Goal: Communication & Community: Answer question/provide support

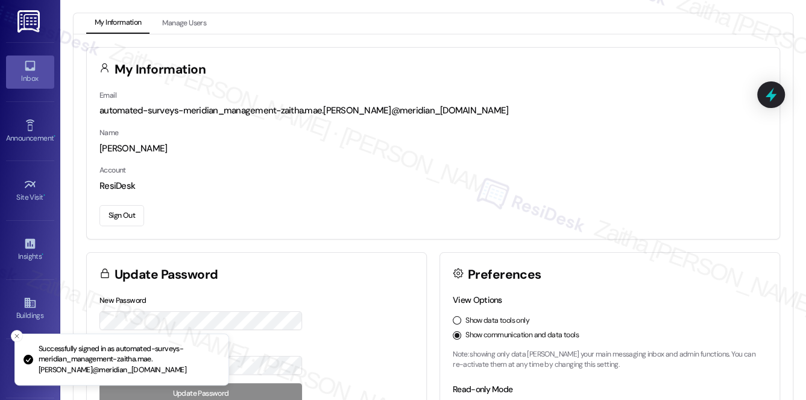
click at [34, 73] on div "Inbox" at bounding box center [30, 78] width 60 height 12
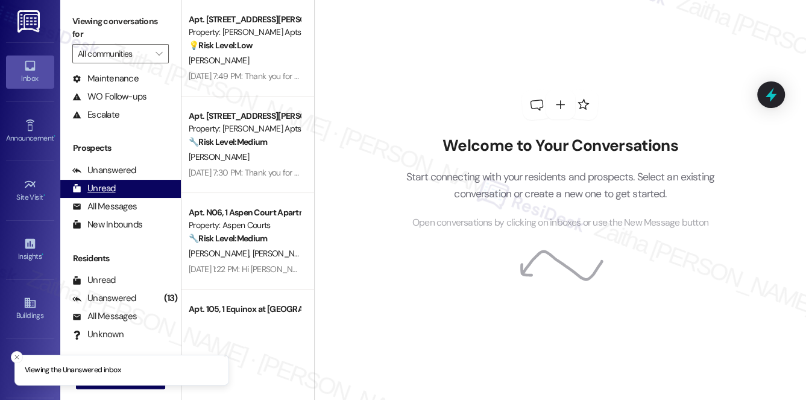
scroll to position [144, 0]
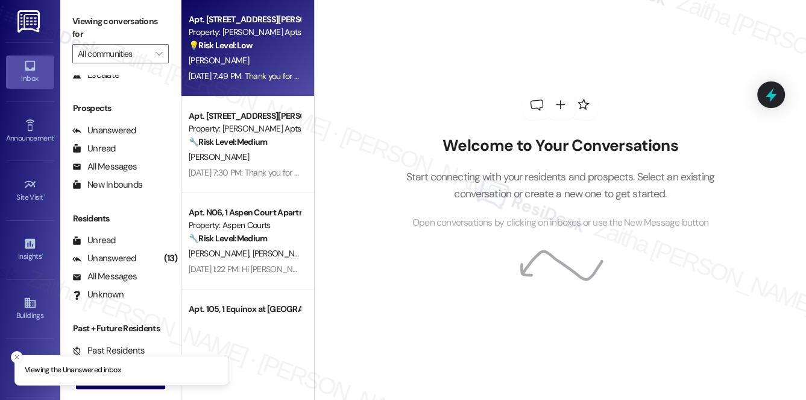
click at [281, 59] on div "C. Knight" at bounding box center [245, 60] width 114 height 15
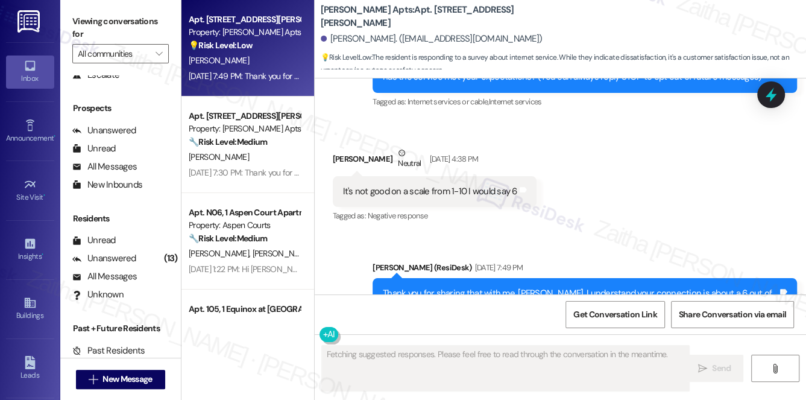
scroll to position [259, 0]
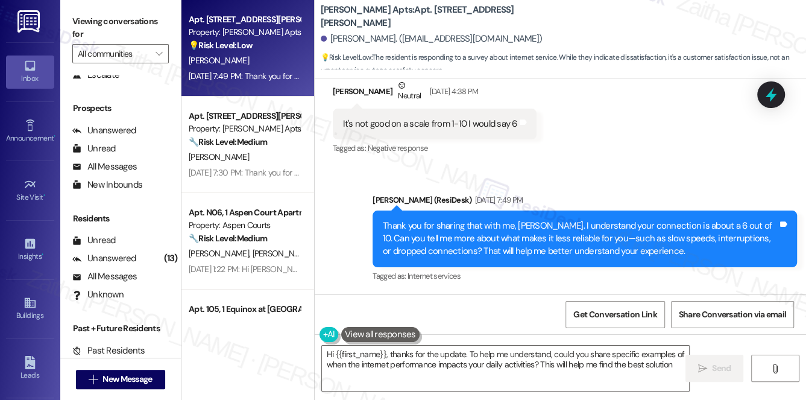
type textarea "Hi {{first_name}}, thanks for the update. To help me understand, could you shar…"
drag, startPoint x: 329, startPoint y: 36, endPoint x: 391, endPoint y: 33, distance: 62.2
click at [391, 33] on div "Courtney Knight. (daroyalglenn@gmail.com)" at bounding box center [432, 39] width 222 height 13
copy div "Courtney Knight"
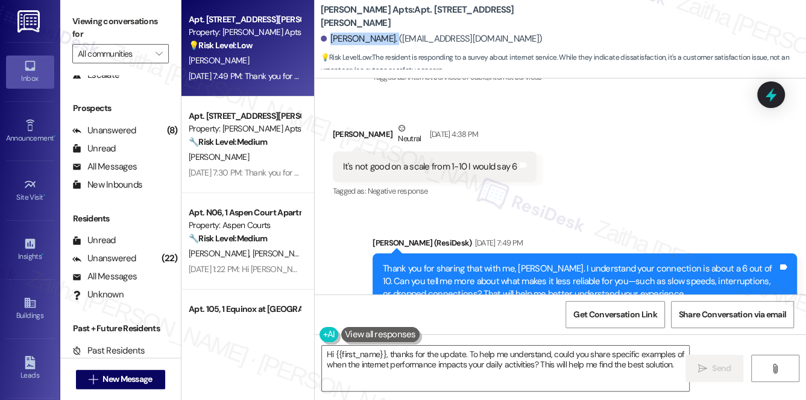
scroll to position [149, 0]
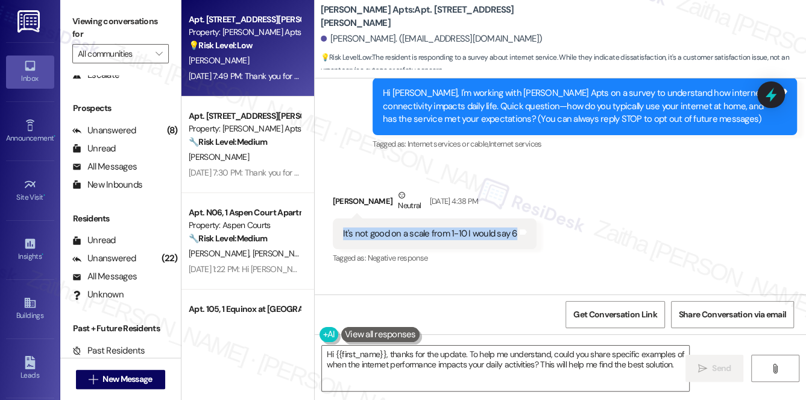
drag, startPoint x: 332, startPoint y: 232, endPoint x: 512, endPoint y: 246, distance: 180.3
click at [512, 246] on div "It's not good on a scale from 1-10 I would say 6 Tags and notes" at bounding box center [435, 233] width 204 height 31
copy div "It's not good on a scale from 1-10 I would say 6"
click at [604, 317] on span "Get Conversation Link" at bounding box center [615, 314] width 83 height 13
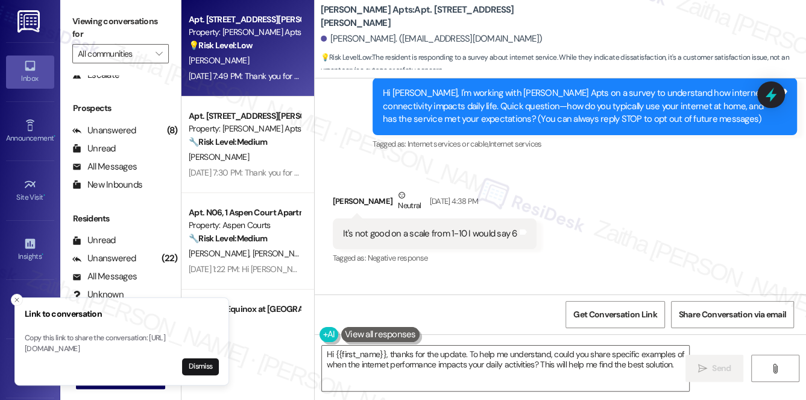
click at [610, 202] on div "Received via SMS Courtney Knight Neutral Aug 28, 2025 at 4:38 PM It's not good …" at bounding box center [561, 219] width 492 height 115
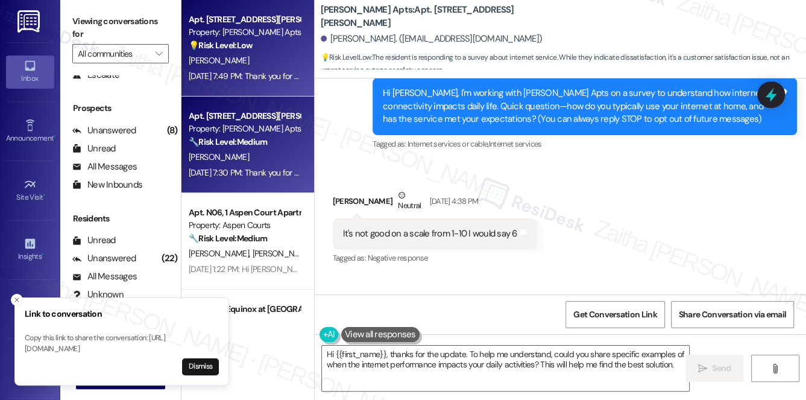
click at [274, 148] on div "Apt. 1105, 1 Ashberry Property: Ashberry Apts 🔧 Risk Level: Medium The resident…" at bounding box center [245, 129] width 114 height 41
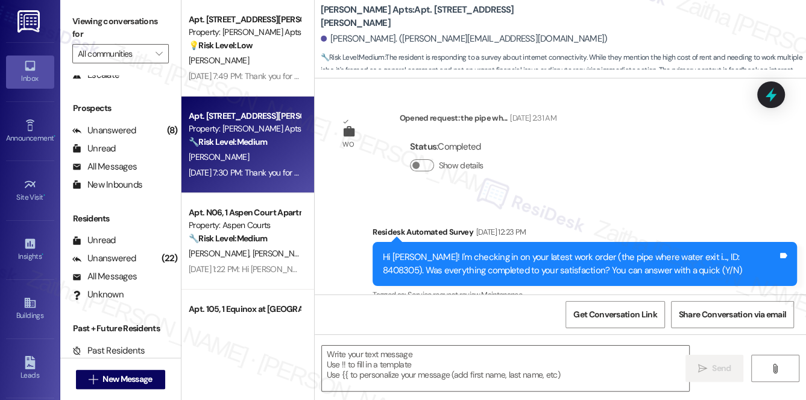
type textarea "Fetching suggested responses. Please feel free to read through the conversation…"
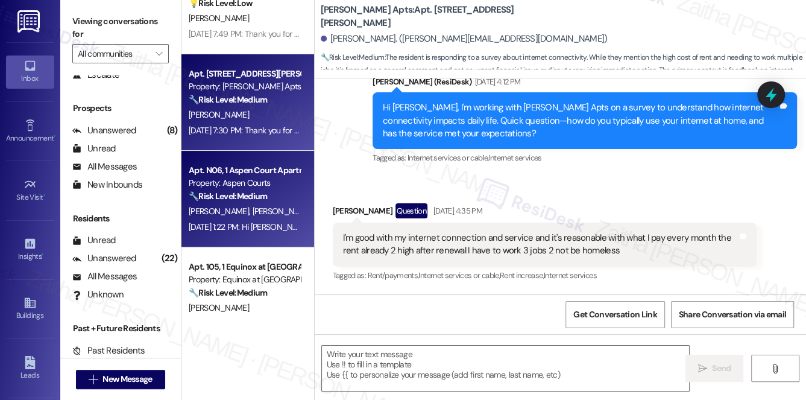
scroll to position [109, 0]
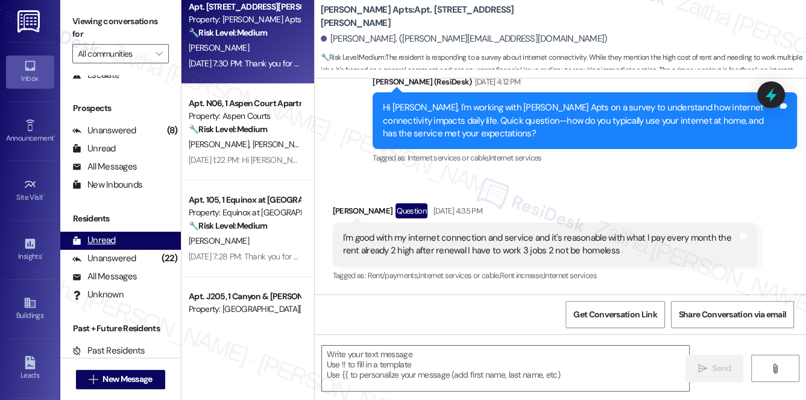
click at [111, 238] on div "Unread" at bounding box center [93, 240] width 43 height 13
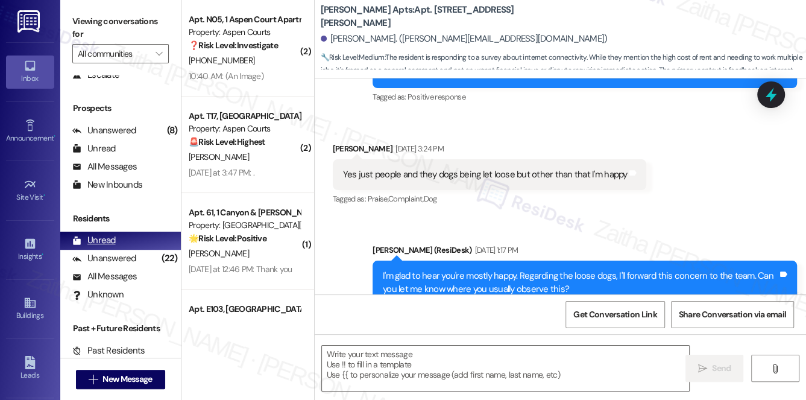
type textarea "Fetching suggested responses. Please feel free to read through the conversation…"
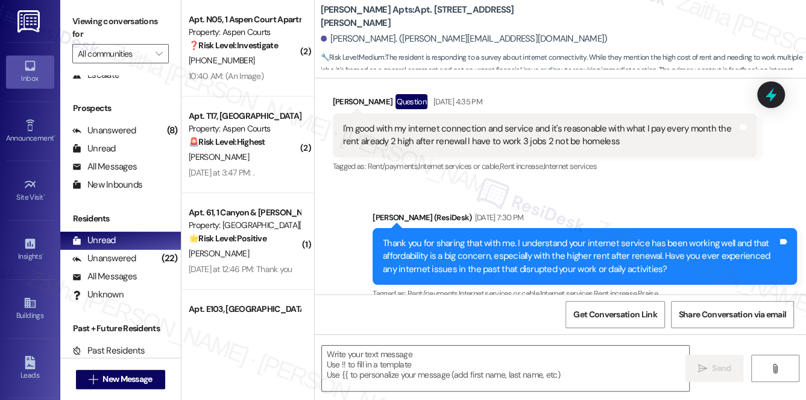
scroll to position [5639, 0]
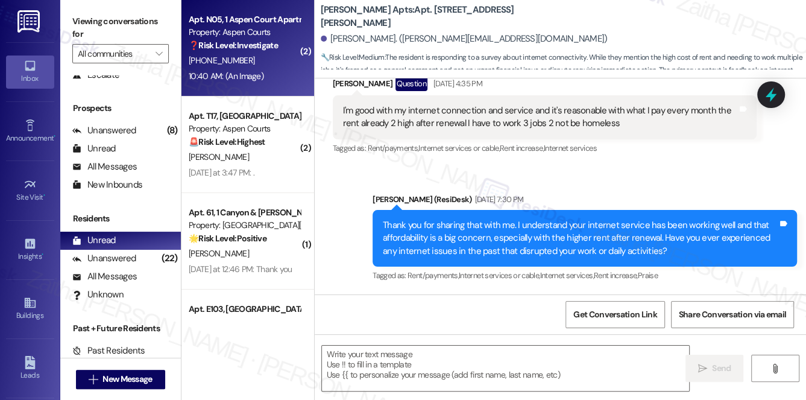
click at [268, 66] on div "(770) 572-7292" at bounding box center [245, 60] width 114 height 15
type textarea "Fetching suggested responses. Please feel free to read through the conversation…"
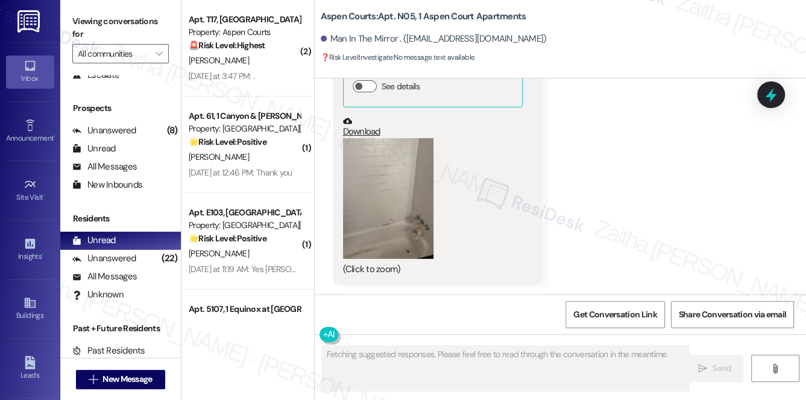
scroll to position [0, 0]
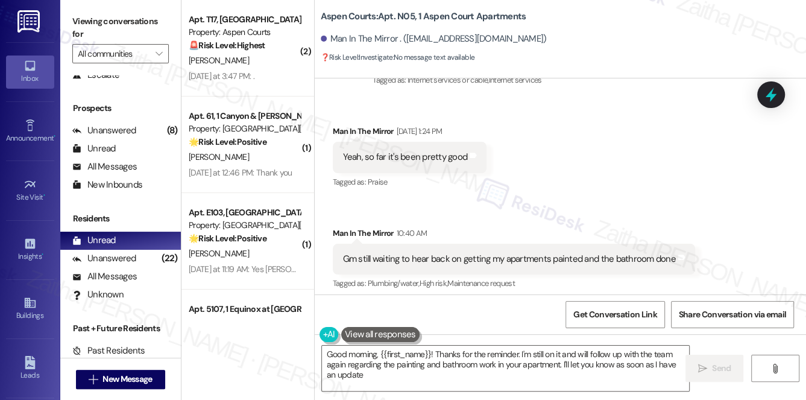
type textarea "Good morning, {{first_name}}! Thanks for the reminder. I'm still on it and will…"
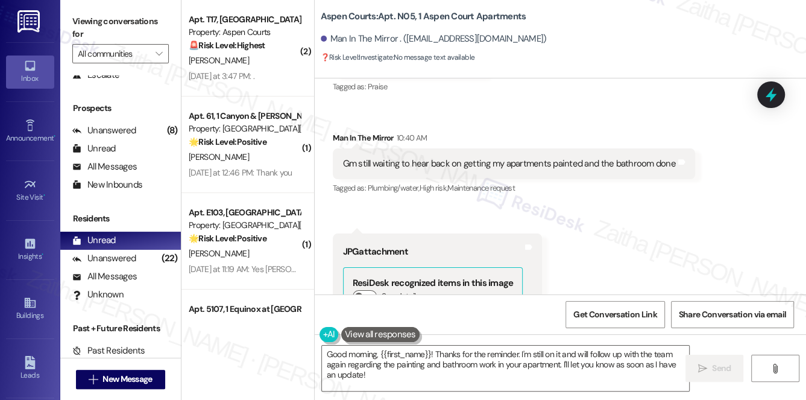
scroll to position [6697, 0]
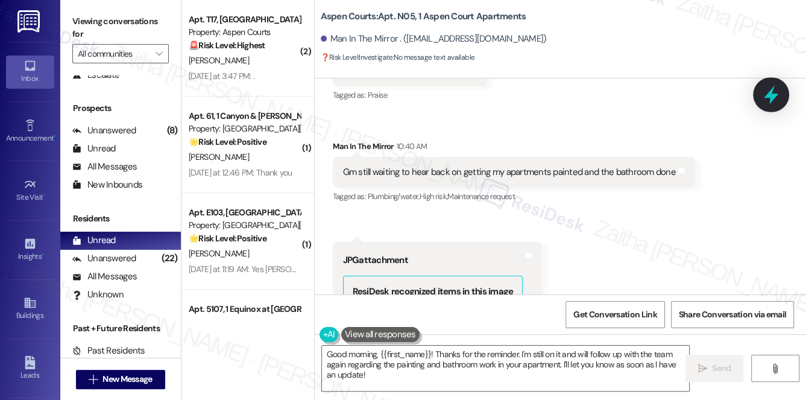
click at [767, 97] on icon at bounding box center [771, 95] width 14 height 19
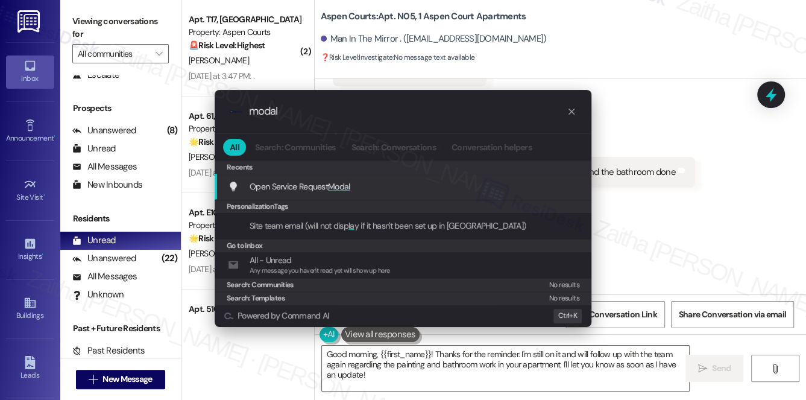
type input "modal"
click at [353, 185] on div "Open Service Request Modal Add shortcut" at bounding box center [404, 186] width 353 height 13
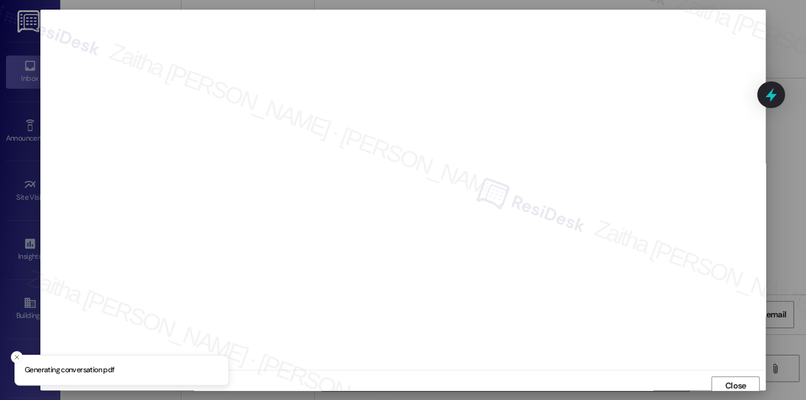
scroll to position [5, 0]
click at [726, 381] on span "Close" at bounding box center [736, 381] width 21 height 13
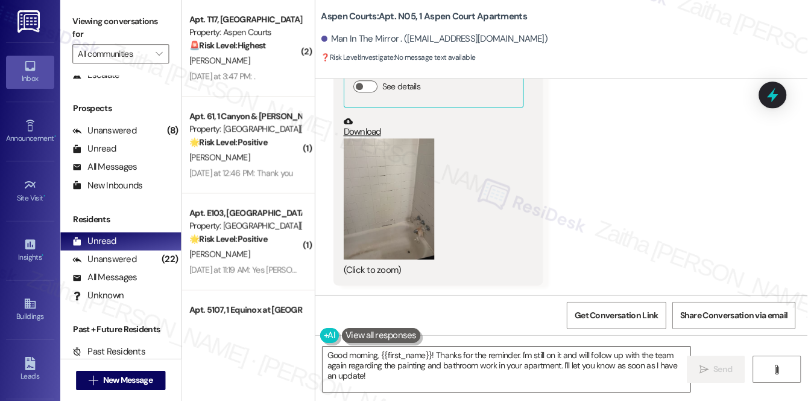
scroll to position [54, 0]
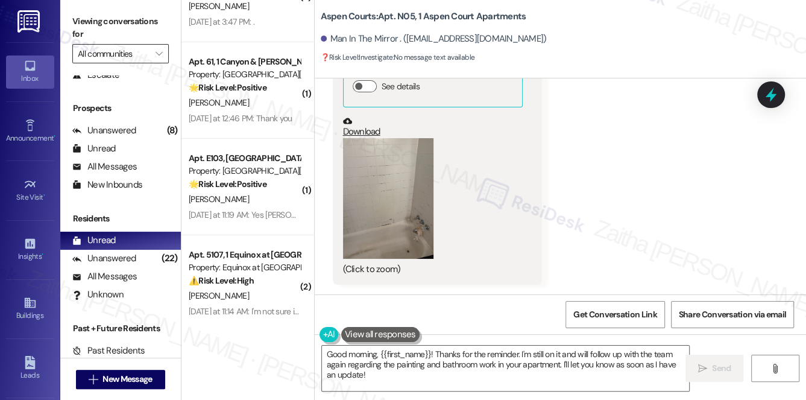
click at [143, 54] on input "All communities" at bounding box center [114, 53] width 72 height 19
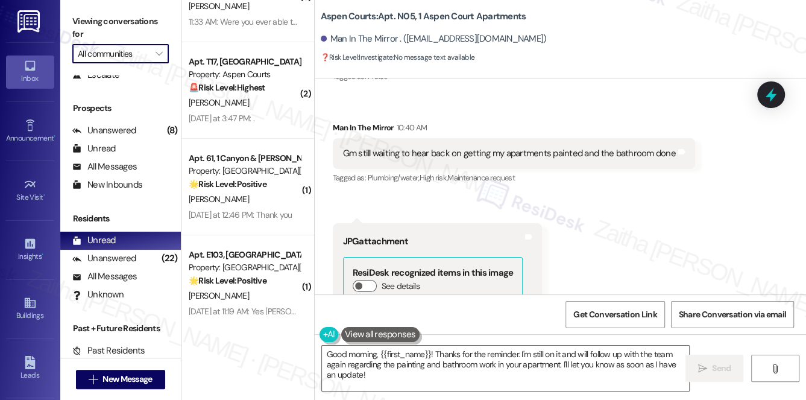
scroll to position [6697, 0]
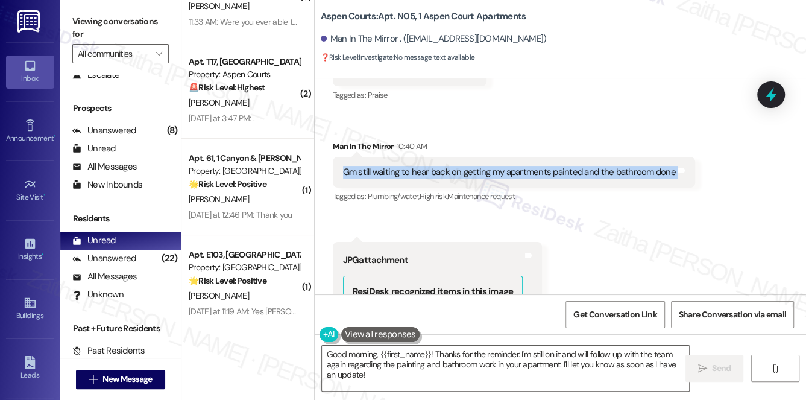
drag, startPoint x: 345, startPoint y: 173, endPoint x: 691, endPoint y: 171, distance: 346.2
click at [691, 171] on div "Received via SMS Man In The Mirror 10:40 AM Gm still waiting to hear back on ge…" at bounding box center [514, 173] width 381 height 84
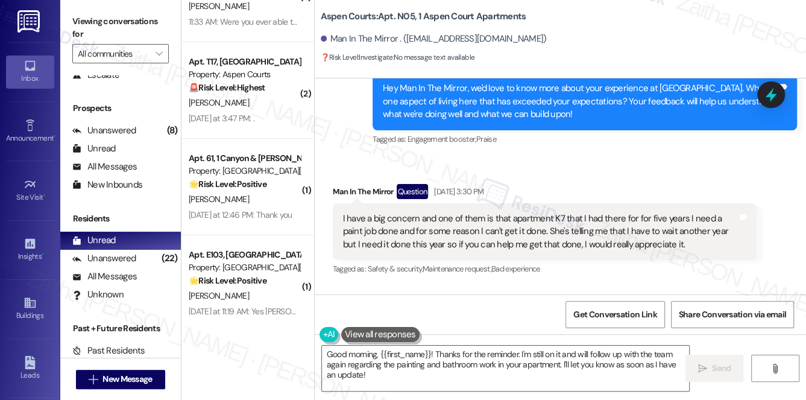
scroll to position [5491, 0]
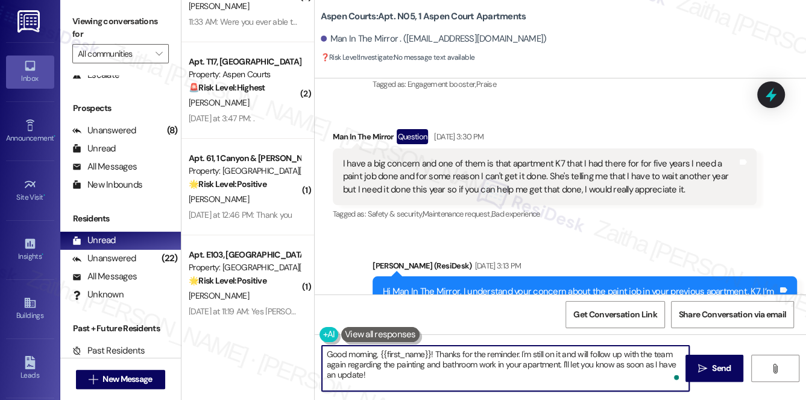
drag, startPoint x: 519, startPoint y: 352, endPoint x: 528, endPoint y: 373, distance: 22.7
click at [528, 373] on textarea "Good morning, {{first_name}}! Thanks for the reminder. I'm still on it and will…" at bounding box center [506, 368] width 368 height 45
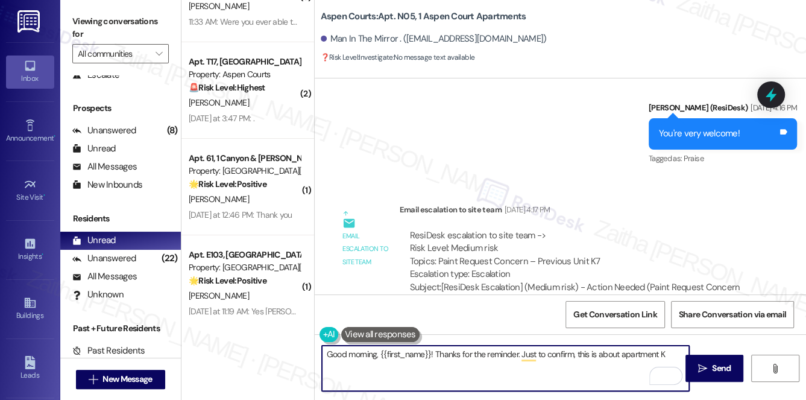
scroll to position [6149, 0]
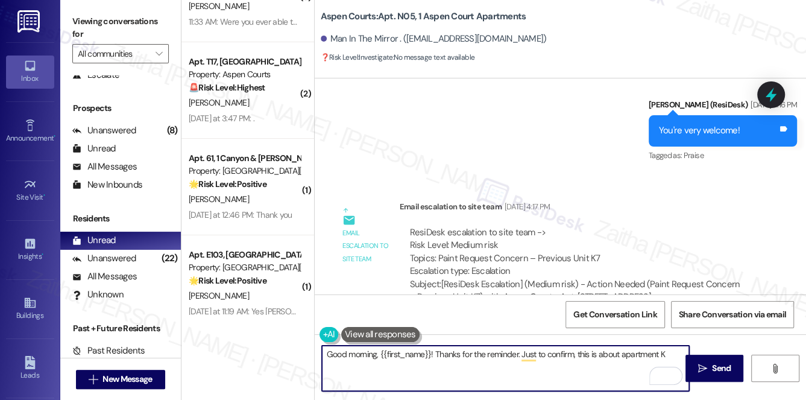
click at [620, 350] on textarea "Good morning, {{first_name}}! Thanks for the reminder. Just to confirm, this is…" at bounding box center [506, 368] width 368 height 45
click at [597, 352] on textarea "Good morning, {{first_name}}! Thanks for the reminder. Just to confirm, this is…" at bounding box center [506, 368] width 368 height 45
click at [592, 354] on textarea "Good morning, {{first_name}}! Thanks for the reminder. Just to confirm, this is…" at bounding box center [506, 368] width 368 height 45
drag, startPoint x: 592, startPoint y: 354, endPoint x: 674, endPoint y: 350, distance: 82.1
click at [673, 350] on textarea "Good morning, {{first_name}}! Thanks for the reminder. Just to confirm, this is…" at bounding box center [506, 368] width 368 height 45
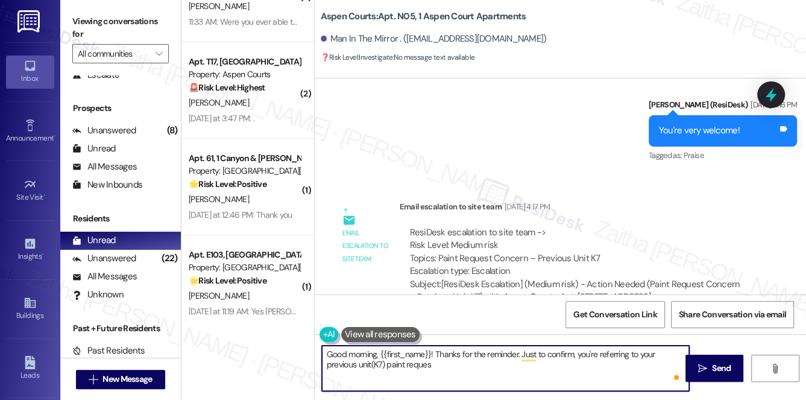
type textarea "Good morning, {{first_name}}! Thanks for the reminder. Just to confirm, you're …"
drag, startPoint x: 326, startPoint y: 357, endPoint x: 479, endPoint y: 369, distance: 153.6
click at [479, 369] on textarea "Good morning, {{first_name}}! Thanks for the reminder. Just to confirm, you're …" at bounding box center [506, 368] width 368 height 45
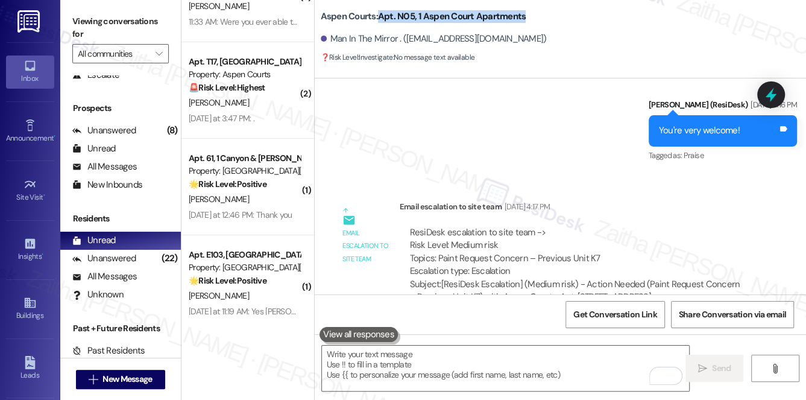
drag, startPoint x: 431, startPoint y: 16, endPoint x: 537, endPoint y: 16, distance: 106.2
click at [537, 16] on div "Aspen Courts: Apt. N05, 1 Aspen Court Apartments" at bounding box center [441, 16] width 241 height 15
copy b "Apt. N05, 1 Aspen Court Apartments"
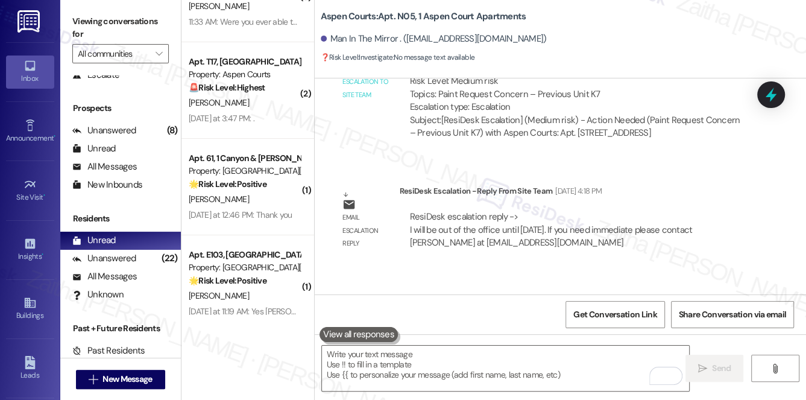
click at [671, 177] on div "Email escalation reply ResiDesk Escalation - Reply From Site Team Jul 21, 2025 …" at bounding box center [545, 222] width 443 height 92
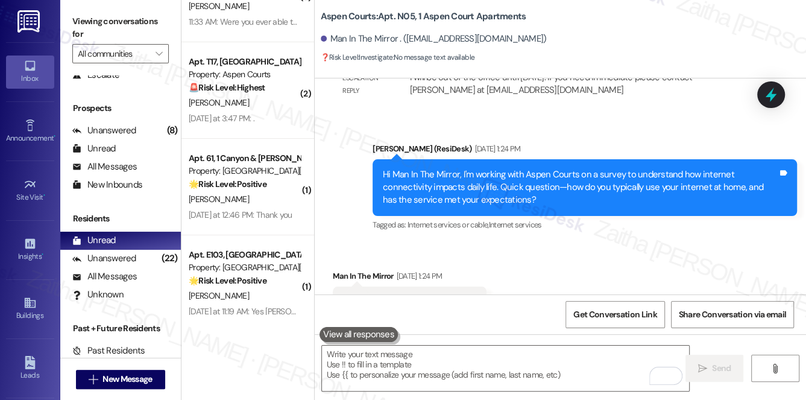
scroll to position [6478, 0]
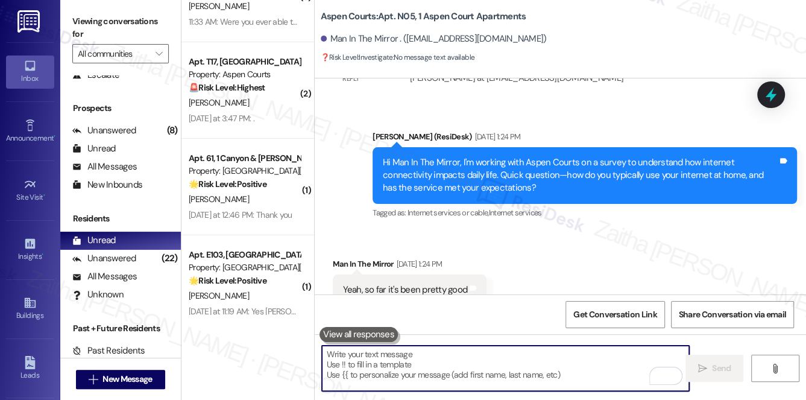
click at [420, 371] on textarea "To enrich screen reader interactions, please activate Accessibility in Grammarl…" at bounding box center [506, 368] width 368 height 45
paste textarea "Good morning, {{first_name}}! Thanks for the reminder. Just to confirm, are you…"
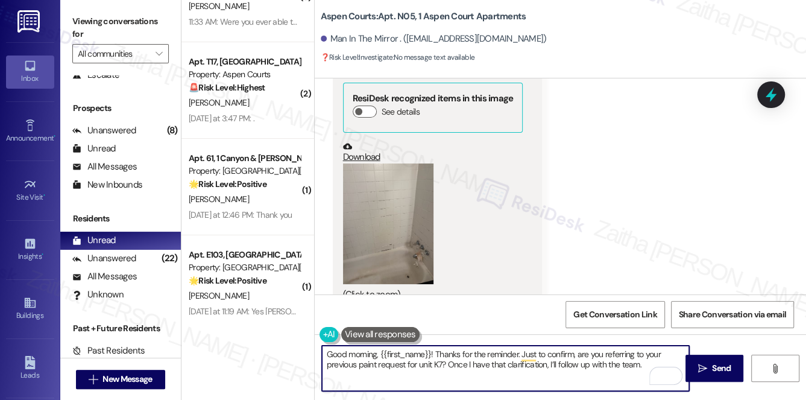
scroll to position [6916, 0]
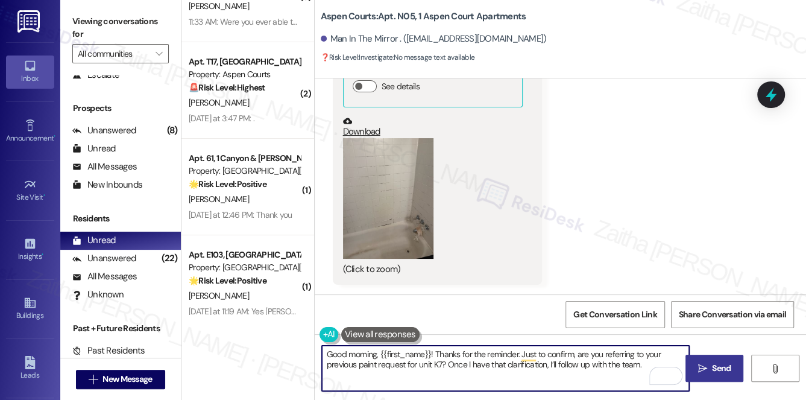
type textarea "Good morning, {{first_name}}! Thanks for the reminder. Just to confirm, are you…"
click at [715, 367] on span "Send" at bounding box center [721, 368] width 19 height 13
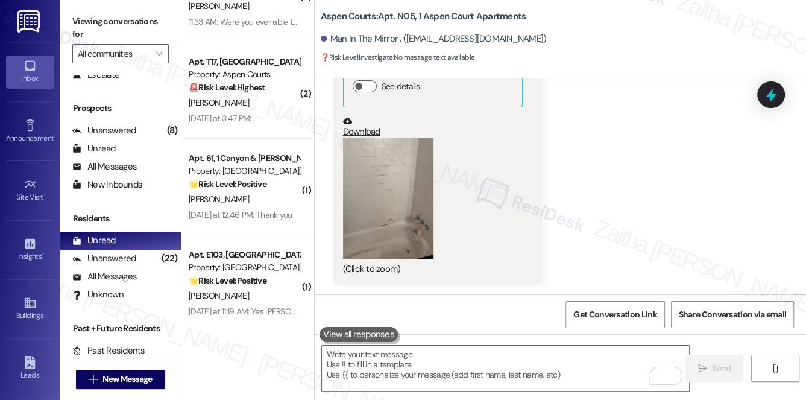
scroll to position [0, 0]
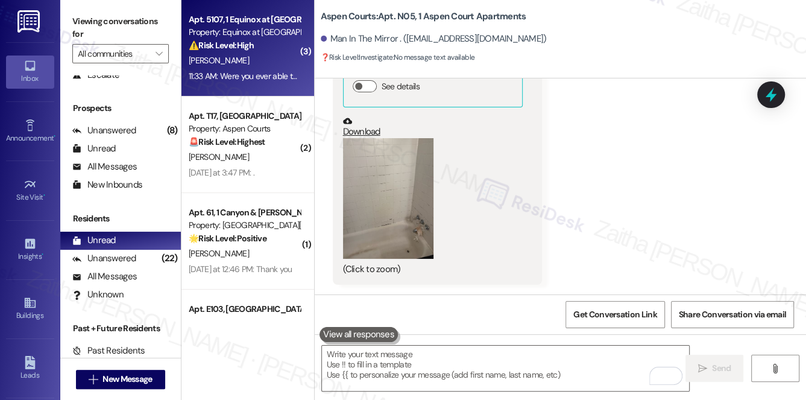
click at [255, 60] on div "J. Burks" at bounding box center [245, 60] width 114 height 15
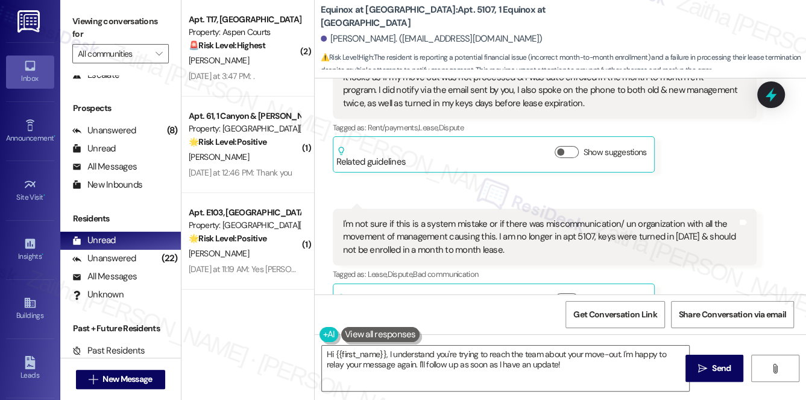
scroll to position [4028, 0]
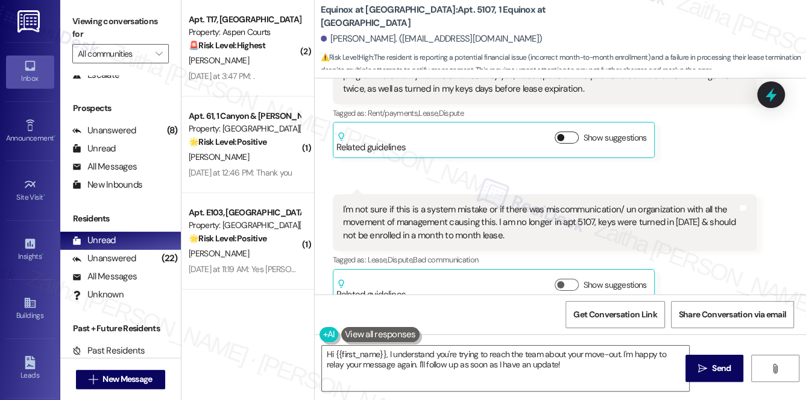
click at [569, 131] on button "Show suggestions" at bounding box center [567, 137] width 24 height 12
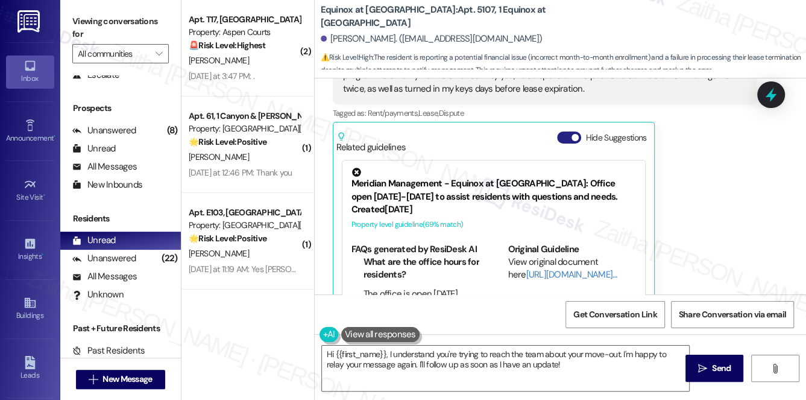
click at [559, 131] on button "Hide Suggestions" at bounding box center [569, 137] width 24 height 12
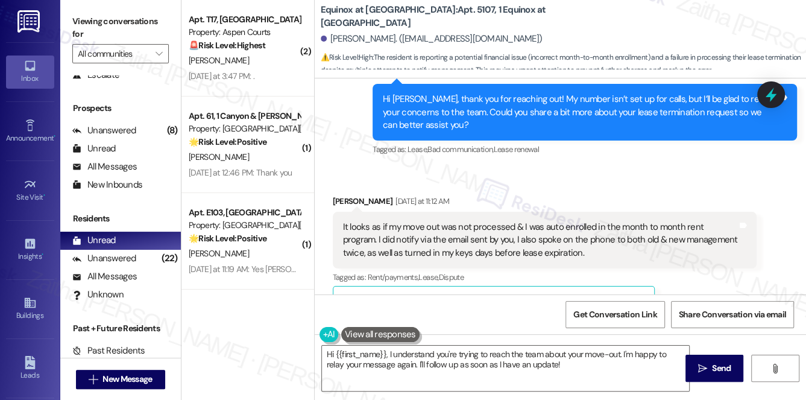
scroll to position [3863, 0]
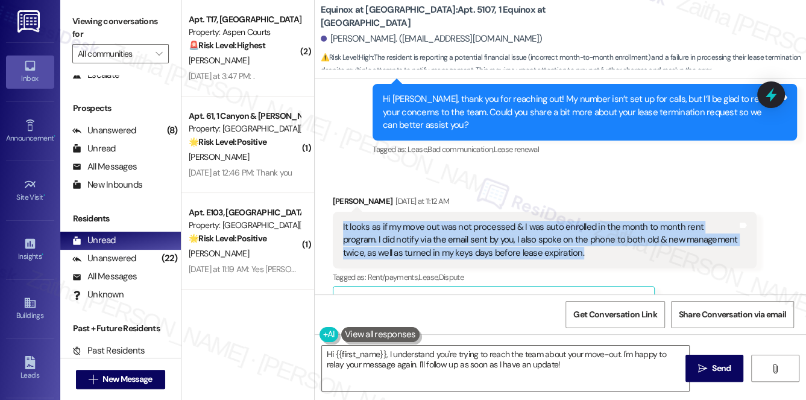
drag, startPoint x: 337, startPoint y: 211, endPoint x: 562, endPoint y: 240, distance: 227.4
click at [562, 240] on div "It looks as if my move out was not processed & I was auto enrolled in the month…" at bounding box center [545, 240] width 425 height 57
copy div "It looks as if my move out was not processed & I was auto enrolled in the month…"
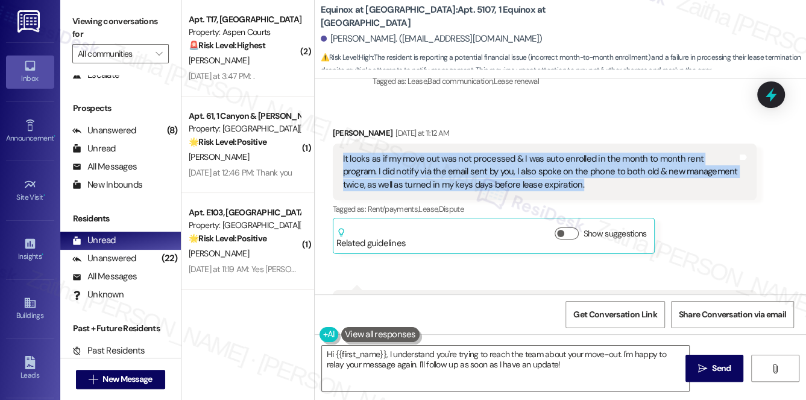
scroll to position [4028, 0]
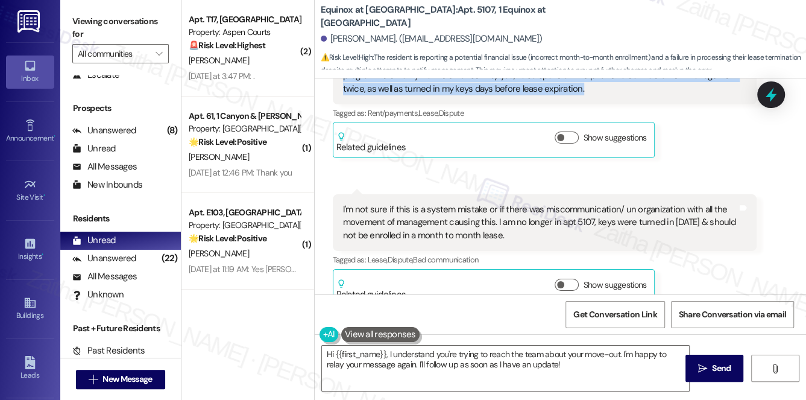
drag, startPoint x: 341, startPoint y: 188, endPoint x: 519, endPoint y: 217, distance: 180.8
click at [519, 217] on div "I'm not sure if this is a system mistake or if there was miscommunication/ un o…" at bounding box center [545, 222] width 425 height 57
copy div "I'm not sure if this is a system mistake or if there was miscommunication/ un o…"
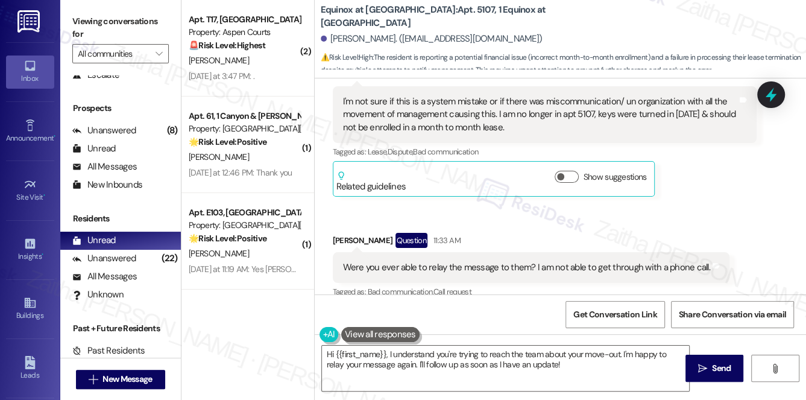
scroll to position [4137, 0]
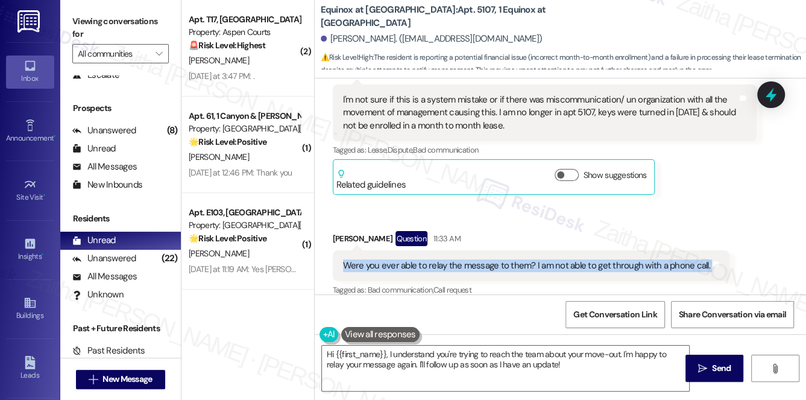
drag, startPoint x: 337, startPoint y: 252, endPoint x: 720, endPoint y: 259, distance: 383.7
click at [720, 259] on div "Were you ever able to relay the message to them? I am not able to get through w…" at bounding box center [531, 265] width 397 height 31
copy div "Were you ever able to relay the message to them? I am not able to get through w…"
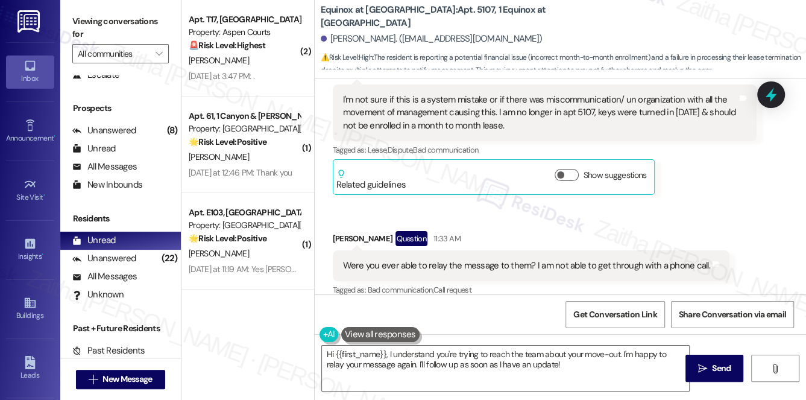
click at [529, 222] on div "Received via SMS Jasmine Burks Question 11:33 AM Were you ever able to relay th…" at bounding box center [531, 265] width 415 height 86
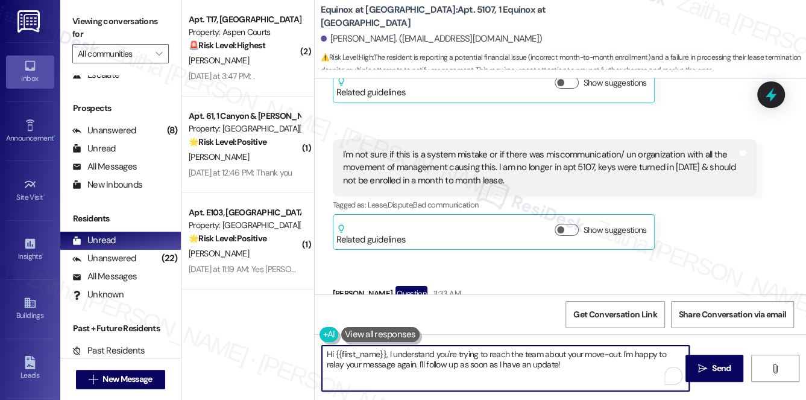
drag, startPoint x: 387, startPoint y: 353, endPoint x: 546, endPoint y: 369, distance: 160.6
click at [546, 369] on textarea "Hi {{first_name}}, I understand you're trying to reach the team about your move…" at bounding box center [506, 368] width 368 height 45
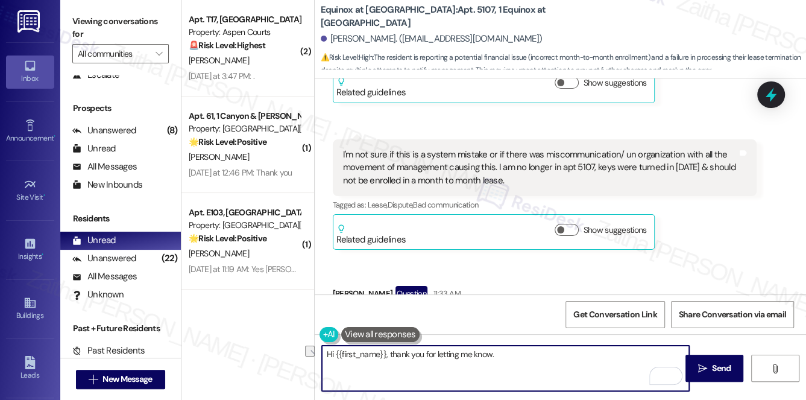
drag, startPoint x: 387, startPoint y: 354, endPoint x: 527, endPoint y: 356, distance: 140.0
click at [526, 356] on textarea "Hi {{first_name}}, thank you for letting me know." at bounding box center [506, 368] width 368 height 45
paste textarea "for providing these details. I understand how concerning this must be. I’ll mak…"
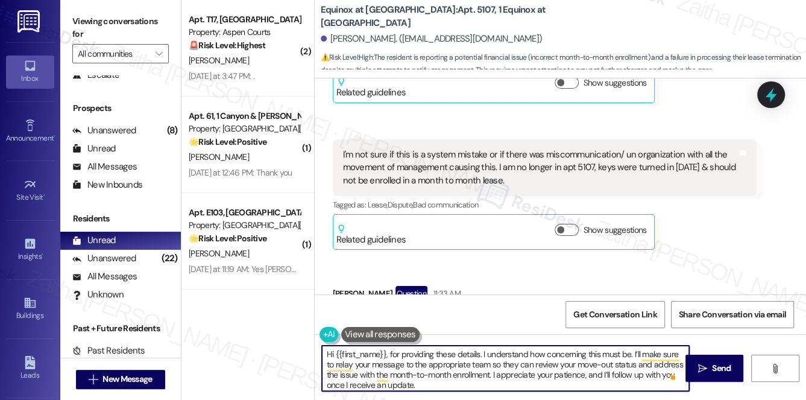
click at [389, 354] on textarea "Hi {{first_name}}, for providing these details. I understand how concerning thi…" at bounding box center [506, 368] width 368 height 45
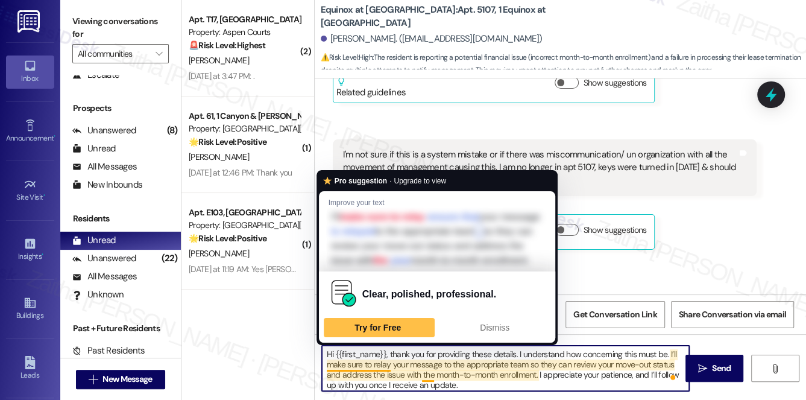
click at [345, 361] on textarea "Hi {{first_name}}, thank you for providing these details. I understand how conc…" at bounding box center [506, 368] width 368 height 45
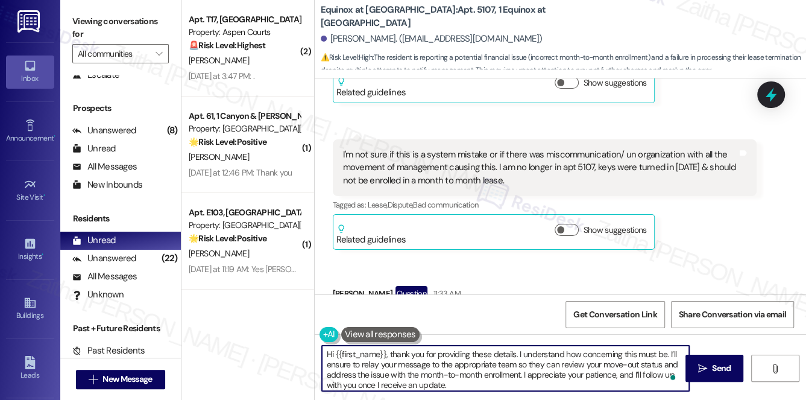
click at [461, 362] on textarea "Hi {{first_name}}, thank you for providing these details. I understand how conc…" at bounding box center [506, 368] width 368 height 45
click at [440, 384] on textarea "Hi {{first_name}}, thank you for providing these details. I understand how conc…" at bounding box center [506, 368] width 368 height 45
type textarea "Hi {{first_name}}, thank you for providing these details. I understand how conc…"
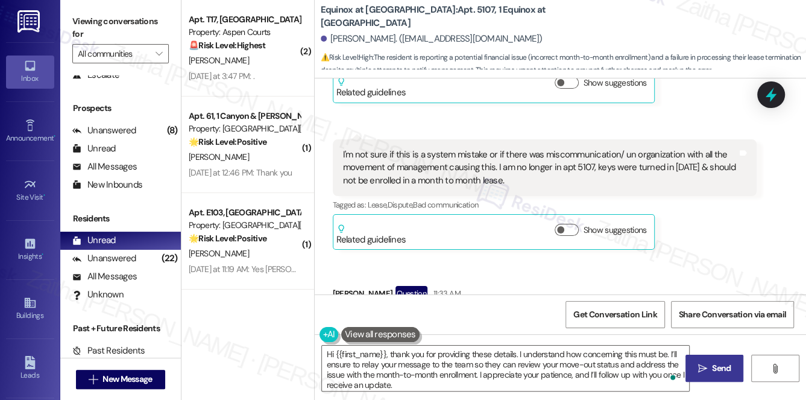
click at [708, 367] on span " Send" at bounding box center [715, 368] width 38 height 13
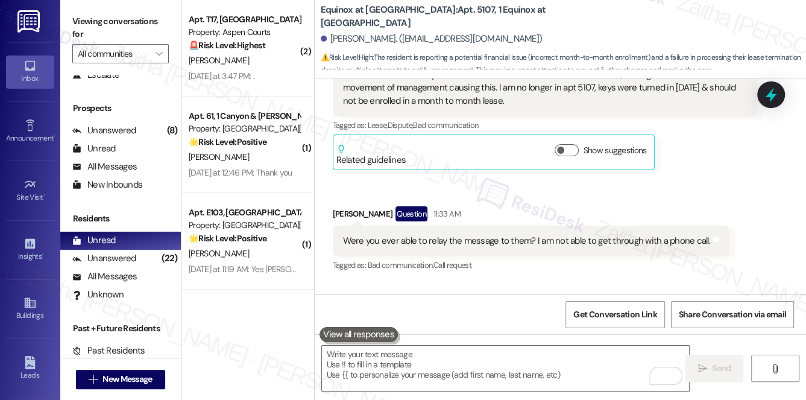
scroll to position [4137, 0]
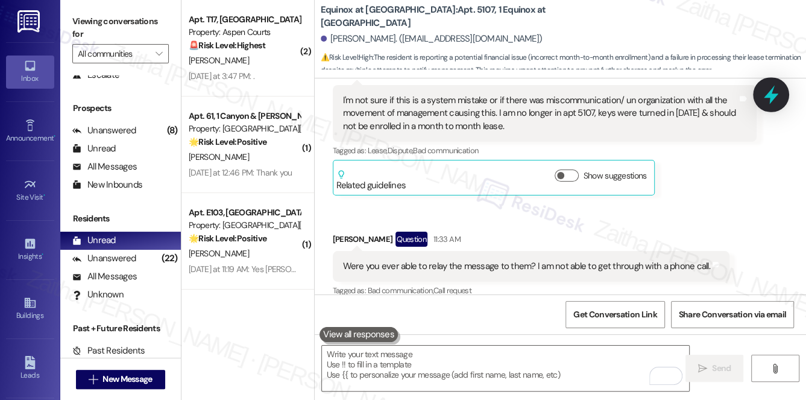
click at [770, 90] on icon at bounding box center [771, 94] width 21 height 21
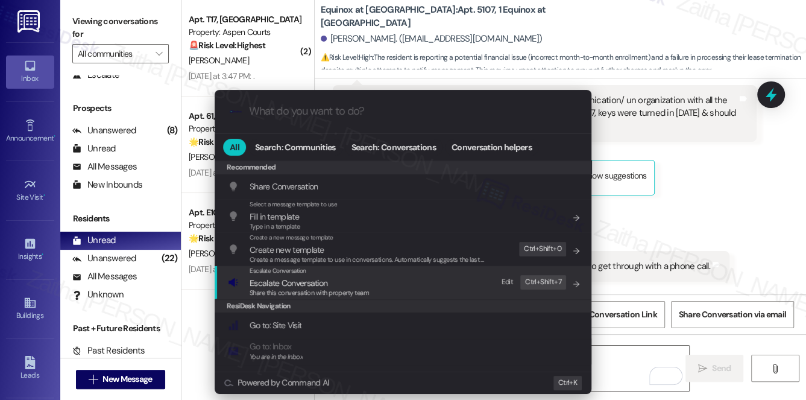
click at [270, 280] on span "Escalate Conversation" at bounding box center [289, 282] width 78 height 11
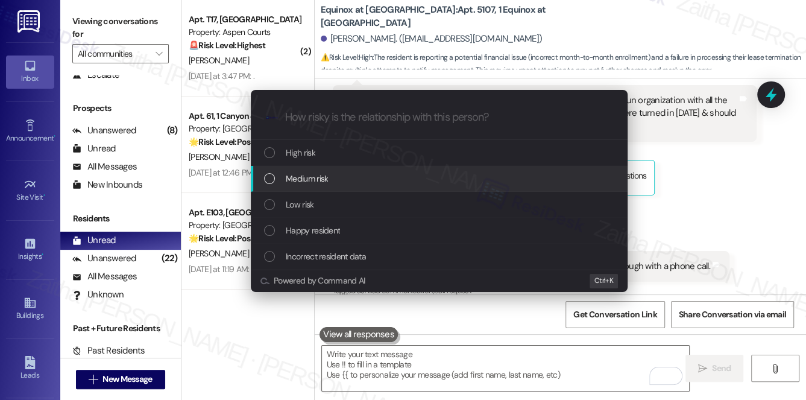
click at [297, 177] on span "Medium risk" at bounding box center [307, 178] width 42 height 13
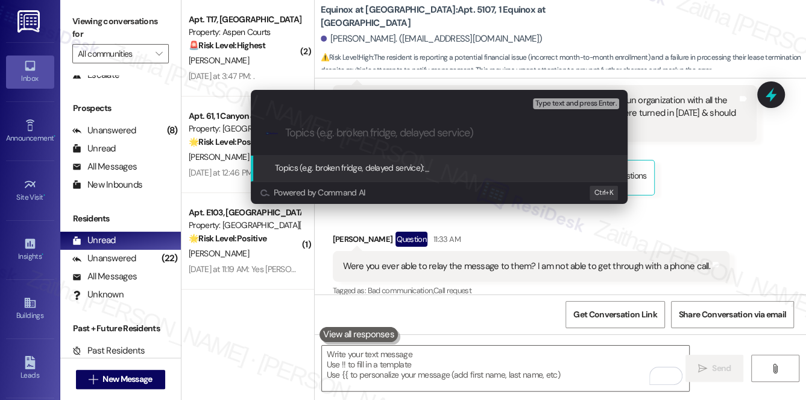
paste input "Move-Out Status Concern – Unit 5107"
type input "Move-Out Status Concern – Unit 5107"
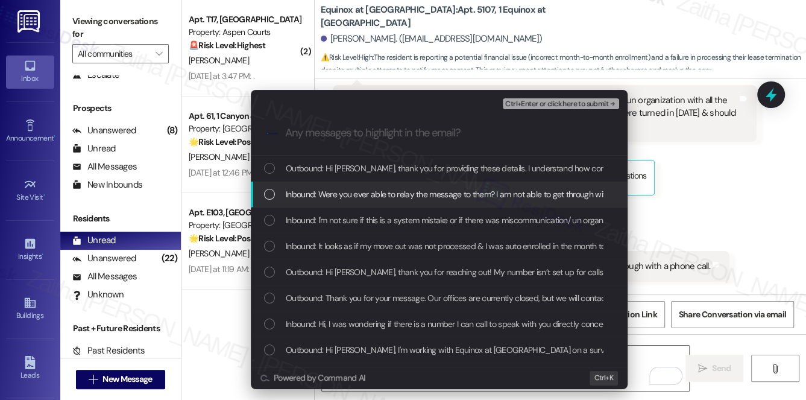
click at [384, 190] on span "Inbound: Were you ever able to relay the message to them? I am not able to get …" at bounding box center [471, 194] width 370 height 13
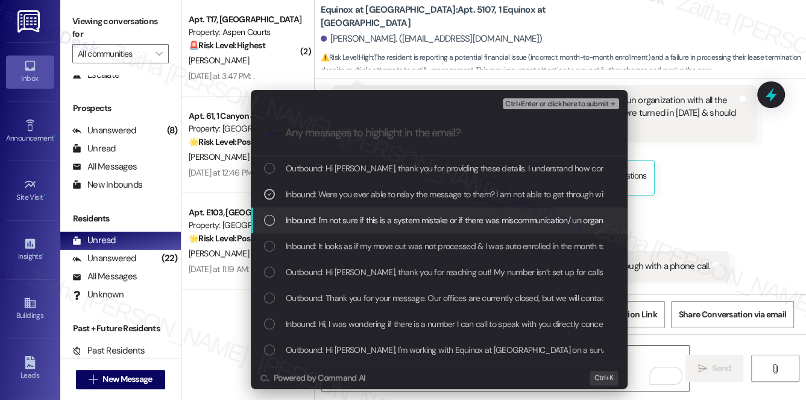
click at [379, 220] on span "Inbound: I'm not sure if this is a system mistake or if there was miscommunicat…" at bounding box center [731, 220] width 890 height 13
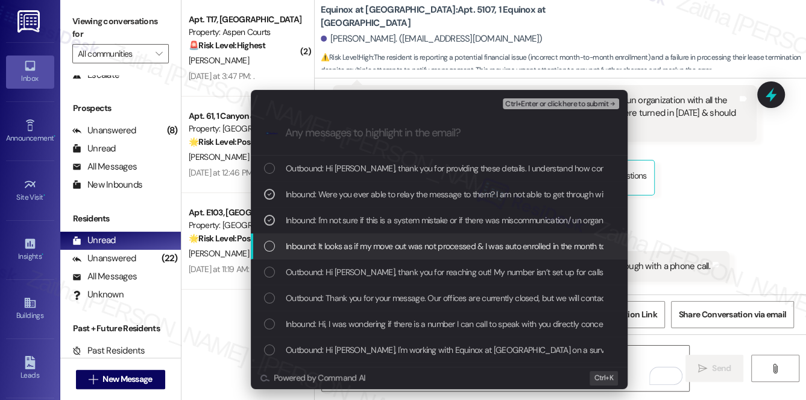
click at [378, 245] on span "Inbound: It looks as if my move out was not processed & I was auto enrolled in …" at bounding box center [762, 245] width 952 height 13
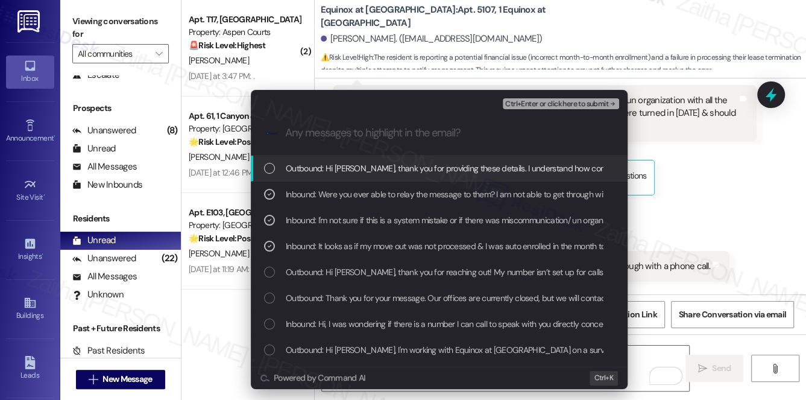
click at [554, 103] on span "Ctrl+Enter or click here to submit" at bounding box center [556, 104] width 103 height 8
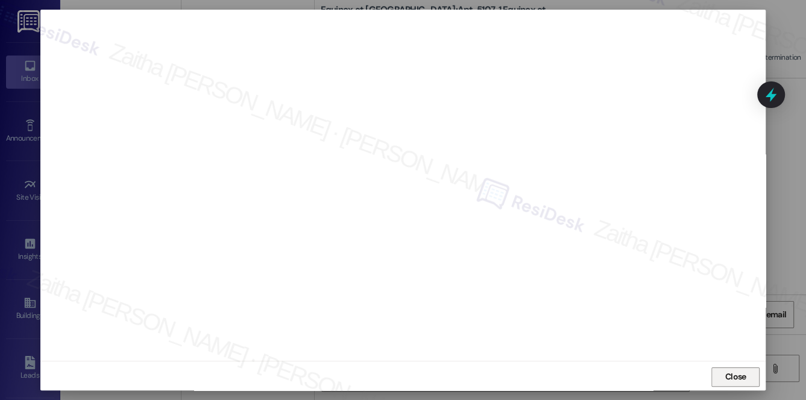
scroll to position [11, 0]
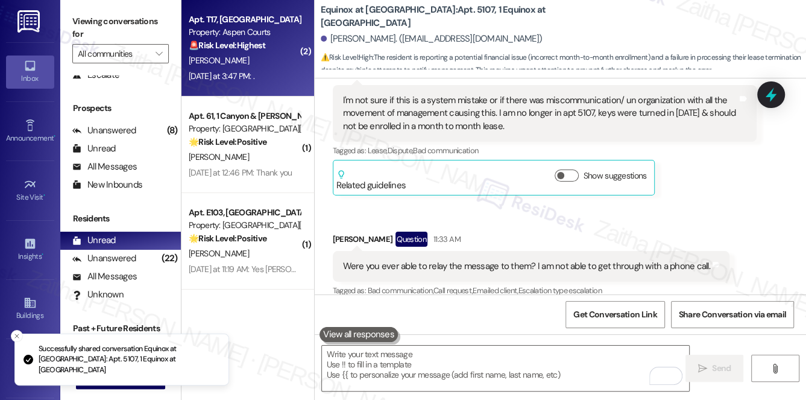
click at [273, 68] on div "H. Hicks" at bounding box center [245, 60] width 114 height 15
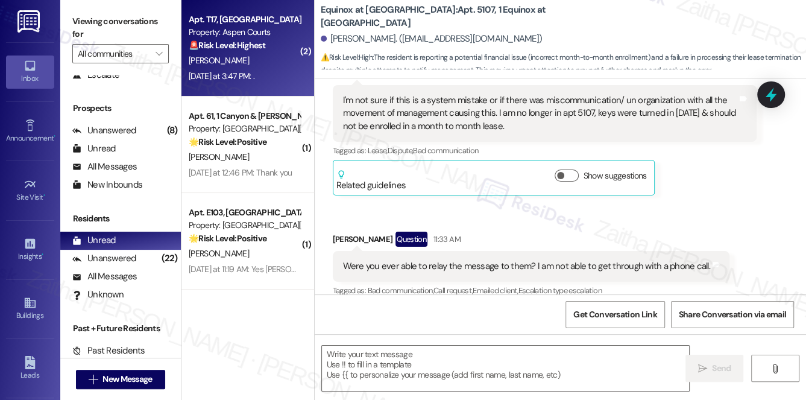
type textarea "Fetching suggested responses. Please feel free to read through the conversation…"
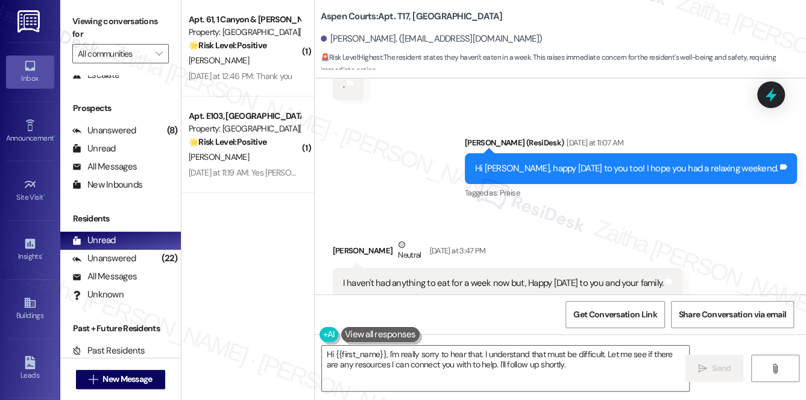
scroll to position [13016, 0]
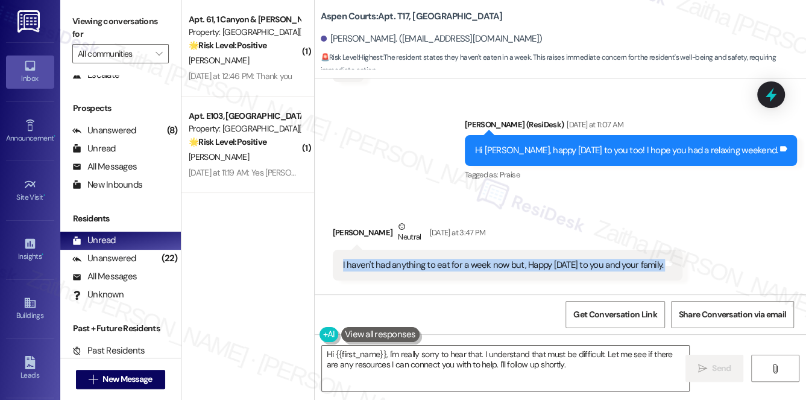
drag, startPoint x: 334, startPoint y: 202, endPoint x: 683, endPoint y: 215, distance: 349.5
click at [683, 250] on div "I haven't had anything to eat for a week now but, Happy Labor Day to you and yo…" at bounding box center [508, 265] width 350 height 31
copy div "I haven't had anything to eat for a week now but, Happy Labor Day to you and yo…"
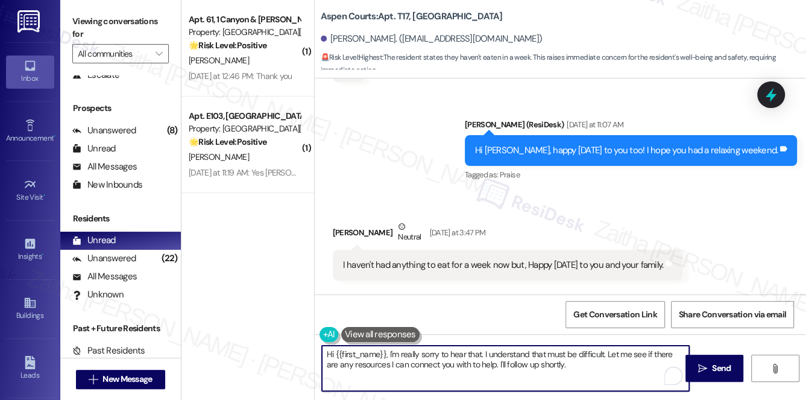
drag, startPoint x: 486, startPoint y: 352, endPoint x: 566, endPoint y: 365, distance: 81.2
click at [566, 365] on textarea "Hi {{first_name}}, I'm really sorry to hear that. I understand that must be dif…" at bounding box center [506, 368] width 368 height 45
click at [568, 365] on textarea "Hi {{first_name}}, I'm really sorry to hear that. I understand that must be dif…" at bounding box center [506, 368] width 368 height 45
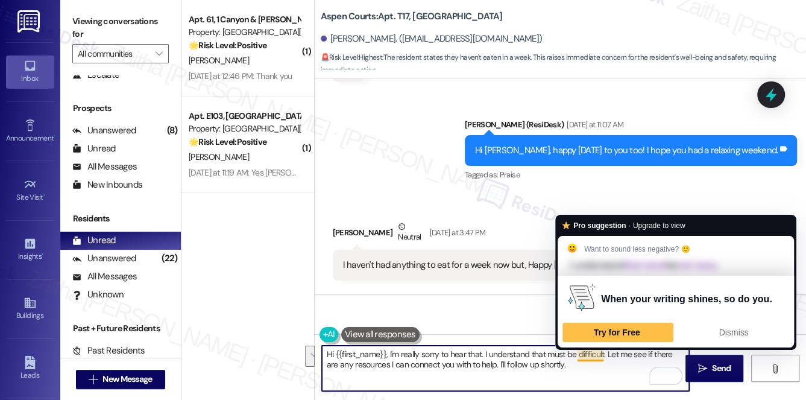
drag, startPoint x: 388, startPoint y: 354, endPoint x: 580, endPoint y: 367, distance: 192.8
click at [580, 367] on textarea "Hi {{first_name}}, I'm really sorry to hear that. I understand that must be dif…" at bounding box center [506, 368] width 368 height 45
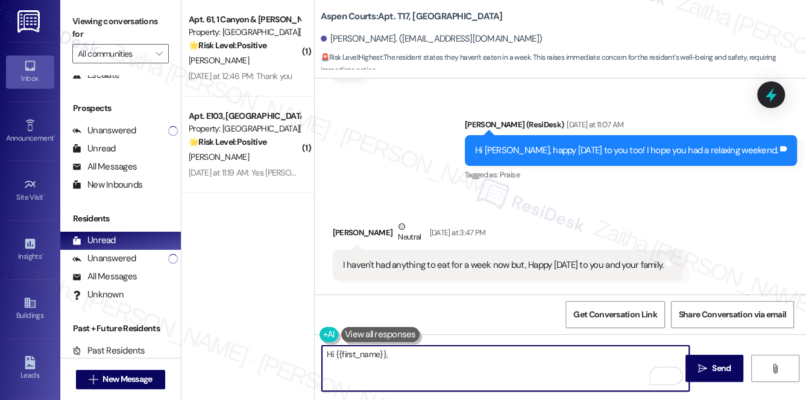
paste textarea "I’m truly sorry to hear what you’re going through, and I hope things improve fo…"
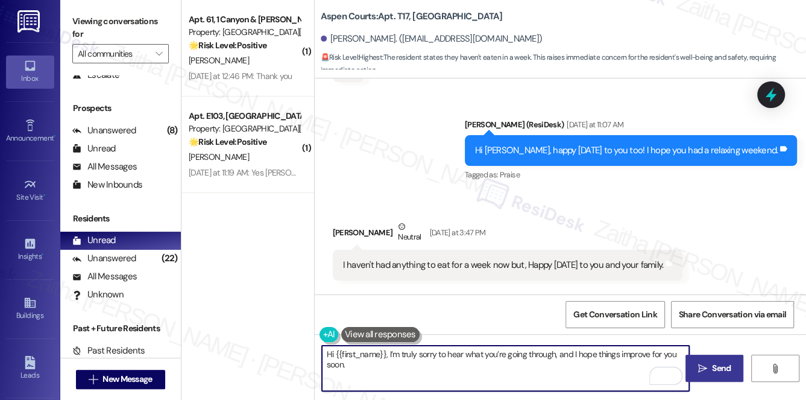
type textarea "Hi {{first_name}}, I’m truly sorry to hear what you’re going through, and I hop…"
drag, startPoint x: 710, startPoint y: 367, endPoint x: 700, endPoint y: 358, distance: 13.7
click at [710, 367] on span "Send" at bounding box center [722, 368] width 24 height 13
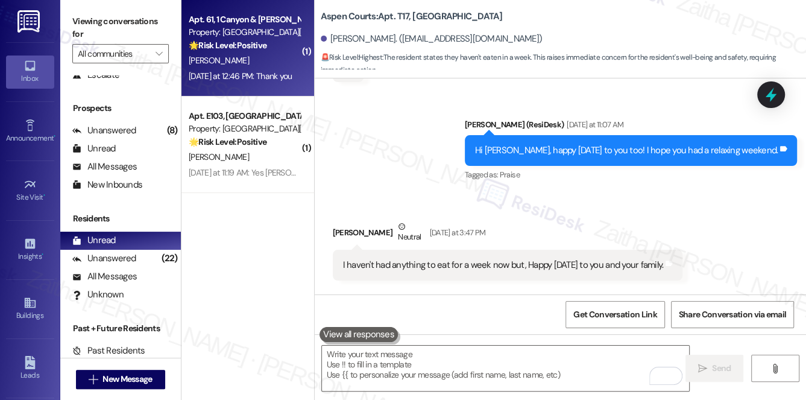
click at [288, 58] on div "J. Keck" at bounding box center [245, 60] width 114 height 15
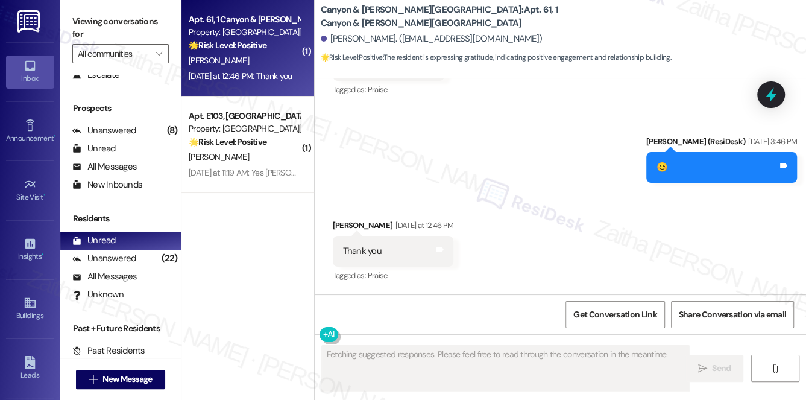
scroll to position [4635, 0]
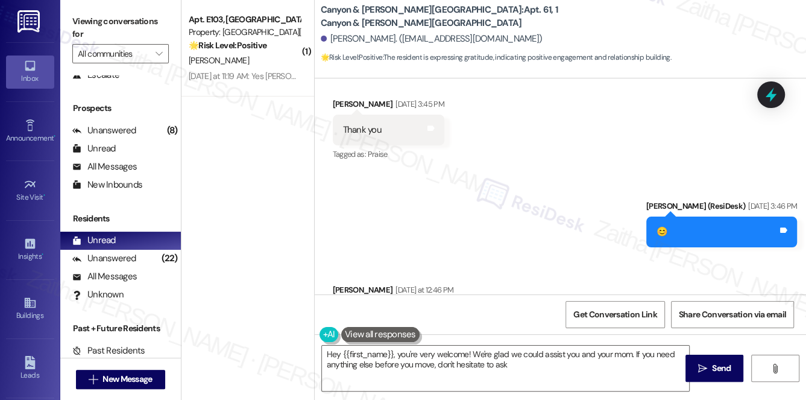
type textarea "Hey {{first_name}}, you're very welcome! We're glad we could assist you and you…"
click at [112, 255] on div "Unanswered" at bounding box center [104, 258] width 64 height 13
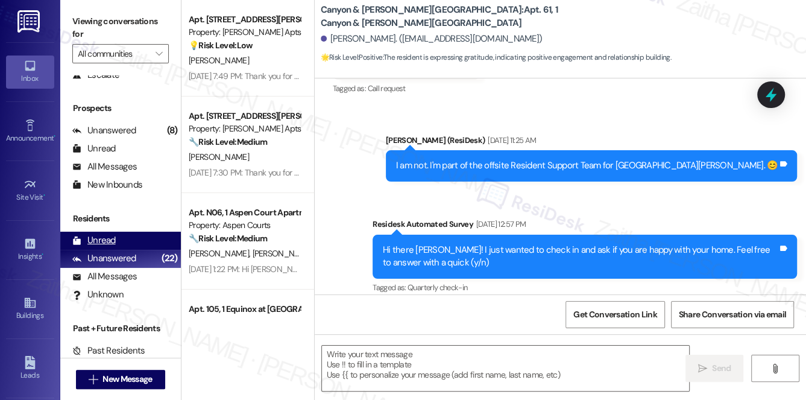
type textarea "Fetching suggested responses. Please feel free to read through the conversation…"
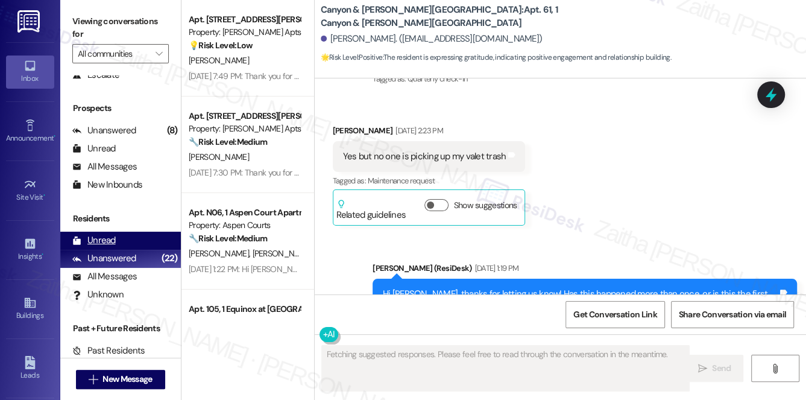
click at [119, 241] on div "Unread (0)" at bounding box center [120, 241] width 121 height 18
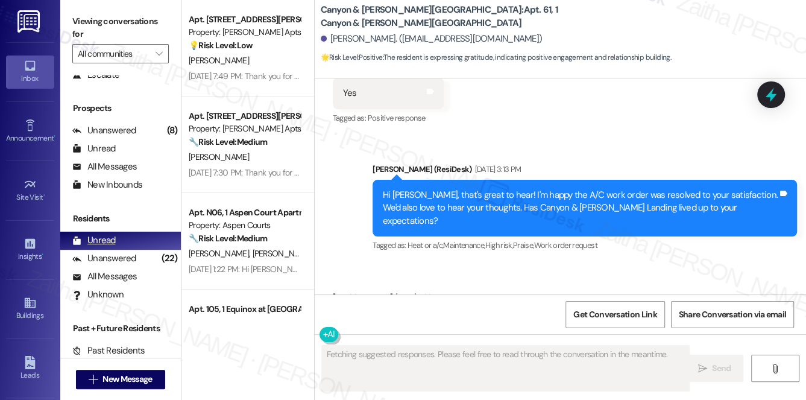
scroll to position [4634, 0]
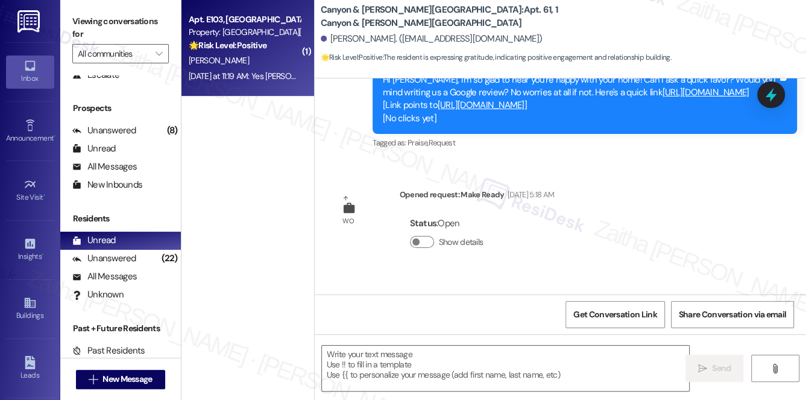
type textarea "Fetching suggested responses. Please feel free to read through the conversation…"
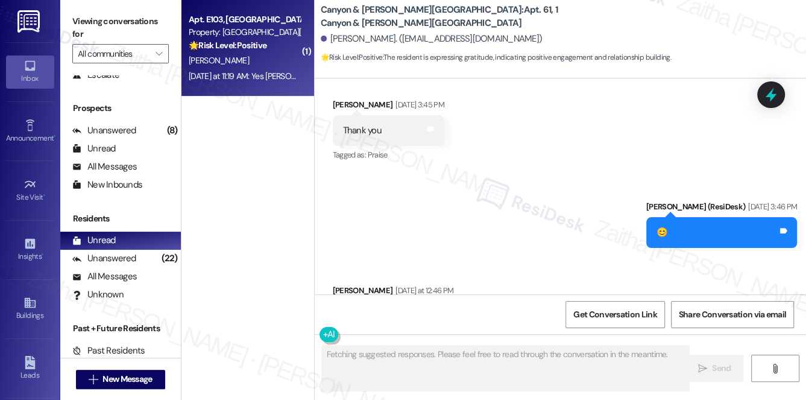
click at [275, 52] on div "🌟 Risk Level: Positive The resident confirms that the AC issue has been resolve…" at bounding box center [245, 45] width 112 height 13
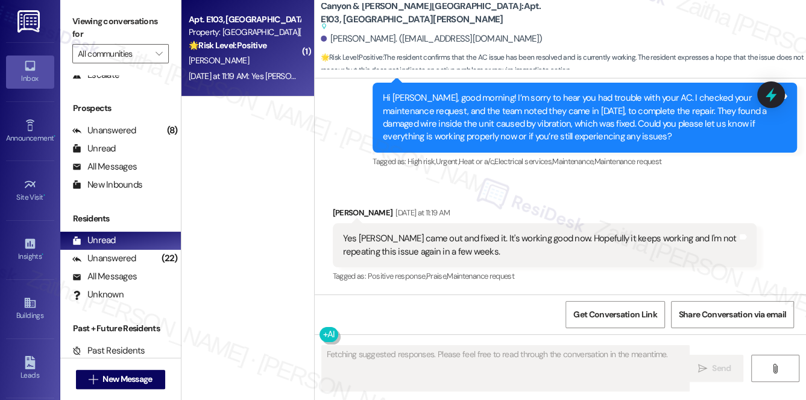
scroll to position [1423, 0]
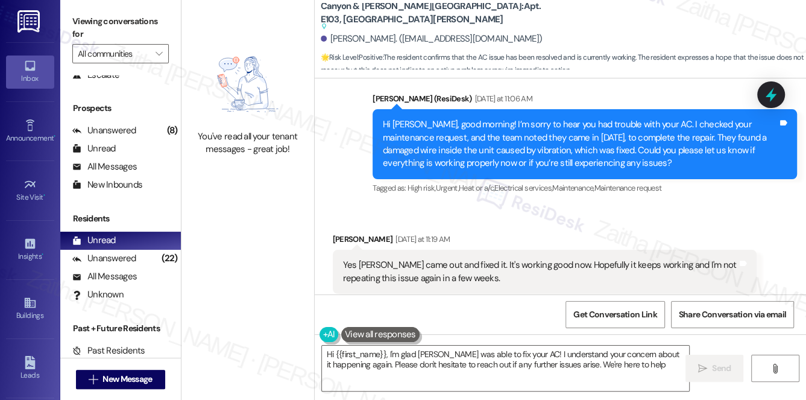
type textarea "Hi {{first_name}}, I'm glad Victor was able to fix your AC! I understand your c…"
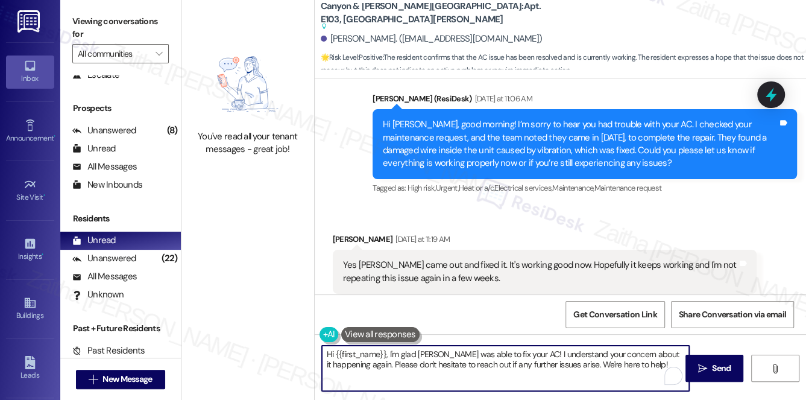
click at [633, 366] on textarea "Hi {{first_name}}, I'm glad Victor was able to fix your AC! I understand your c…" at bounding box center [506, 368] width 368 height 45
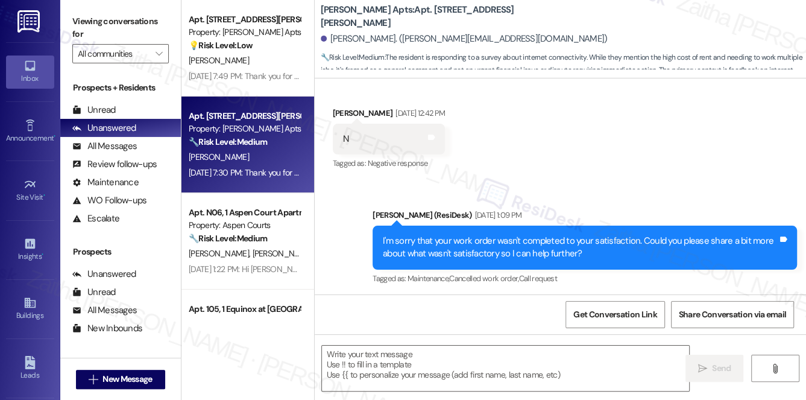
scroll to position [5511, 0]
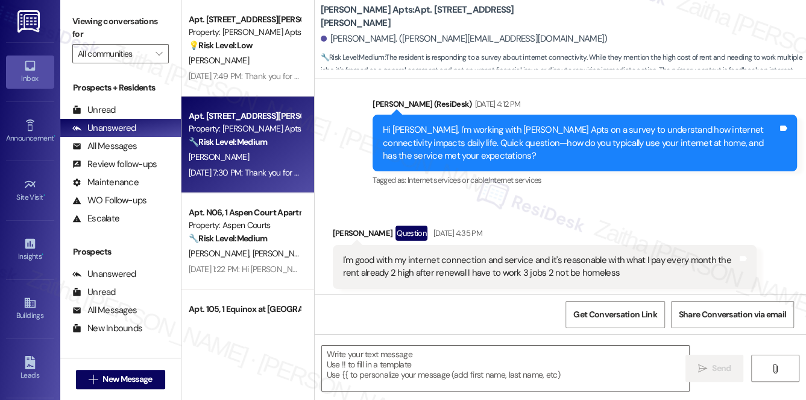
type textarea "Fetching suggested responses. Please feel free to read through the conversation…"
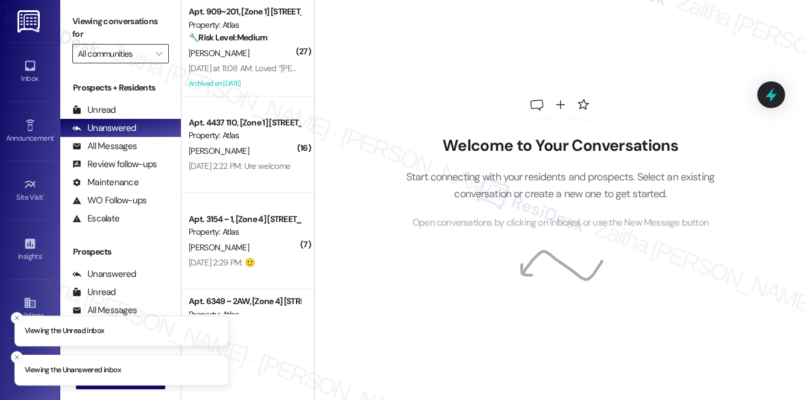
click at [118, 60] on input "text" at bounding box center [114, 53] width 72 height 19
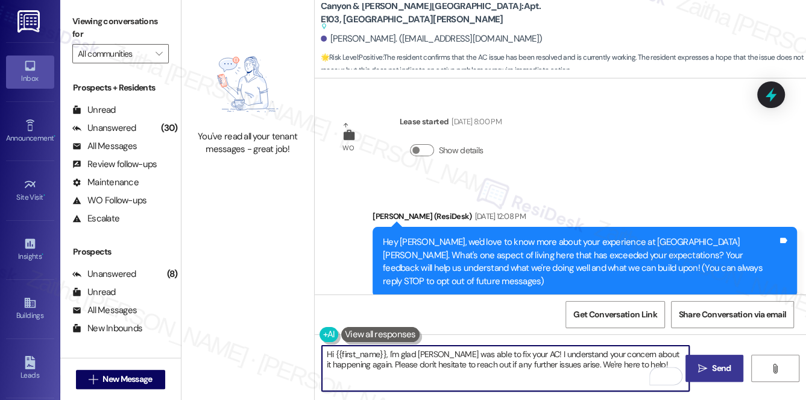
scroll to position [1423, 0]
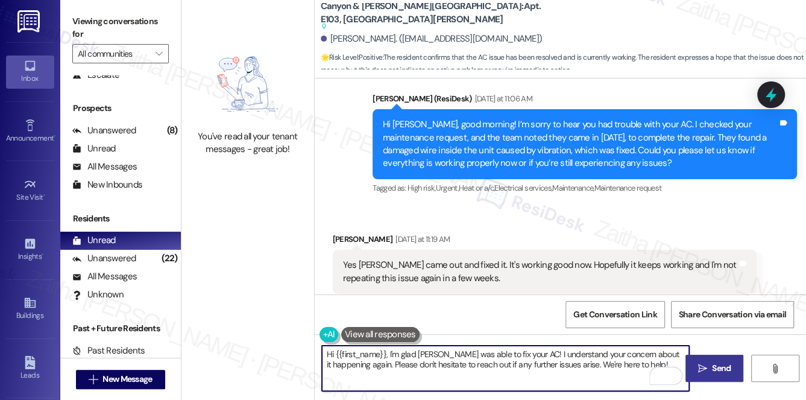
click at [723, 362] on span "Send" at bounding box center [721, 368] width 19 height 13
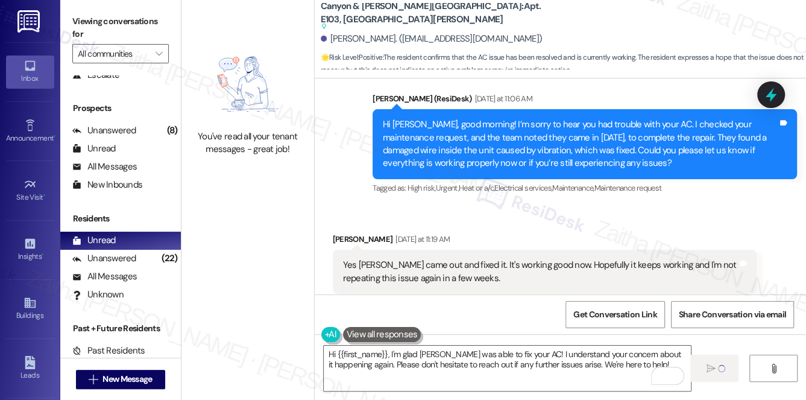
scroll to position [1387, 0]
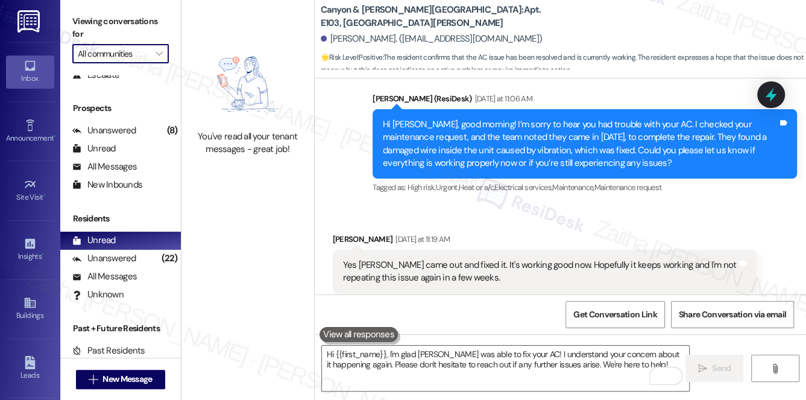
click at [116, 45] on input "All communities" at bounding box center [114, 53] width 72 height 19
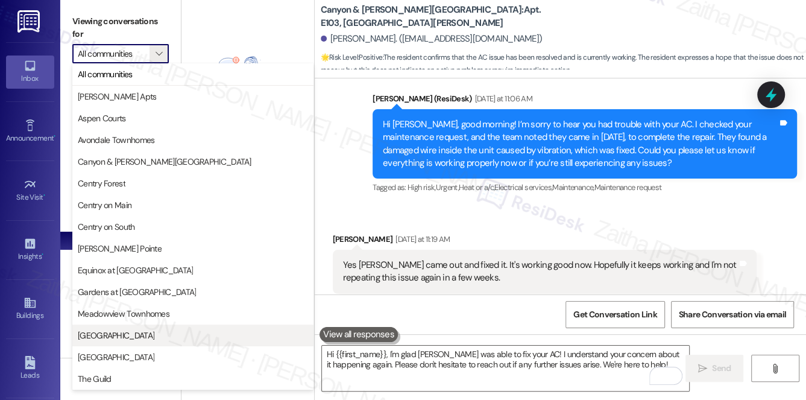
click at [104, 335] on span "Park Canyon" at bounding box center [116, 335] width 77 height 12
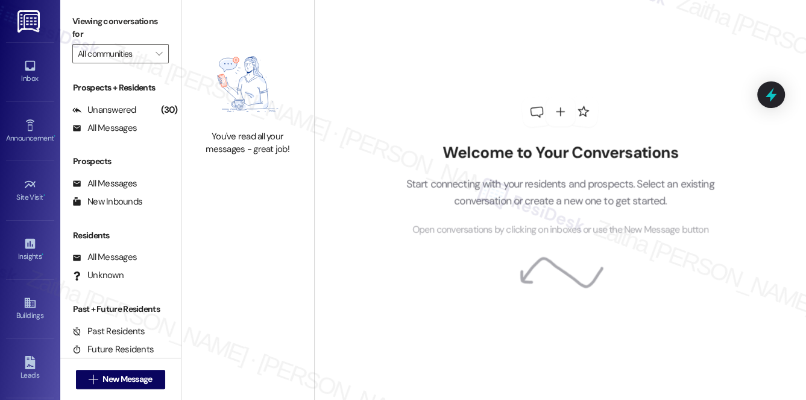
type input "Park Canyon"
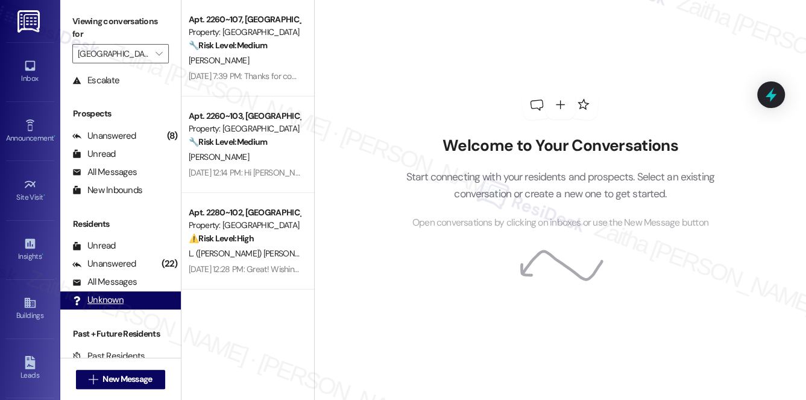
scroll to position [144, 0]
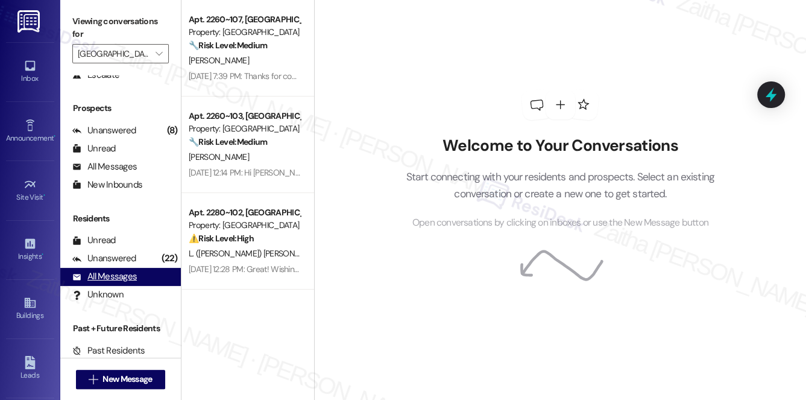
click at [113, 272] on div "All Messages" at bounding box center [104, 276] width 65 height 13
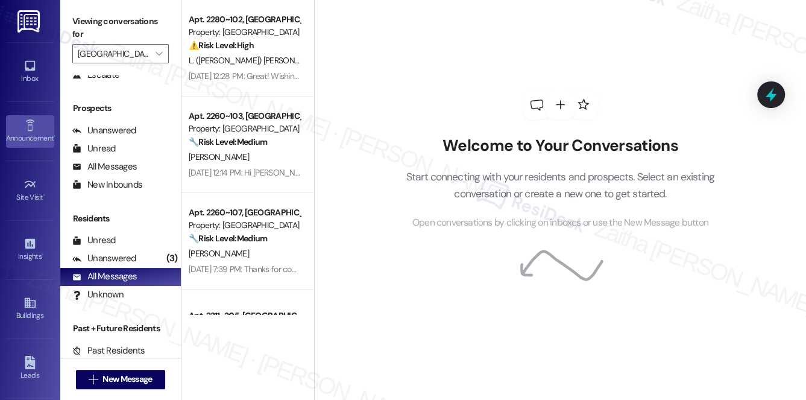
click at [22, 136] on div "Announcement •" at bounding box center [30, 138] width 60 height 12
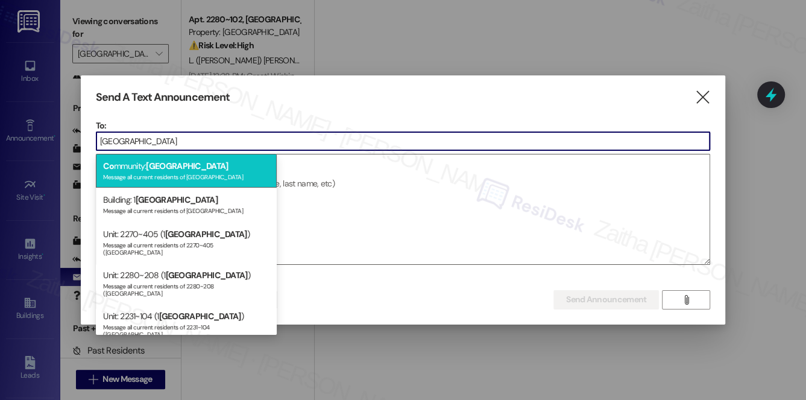
type input "park canyon"
click at [169, 166] on span "Park Canyon" at bounding box center [187, 165] width 82 height 11
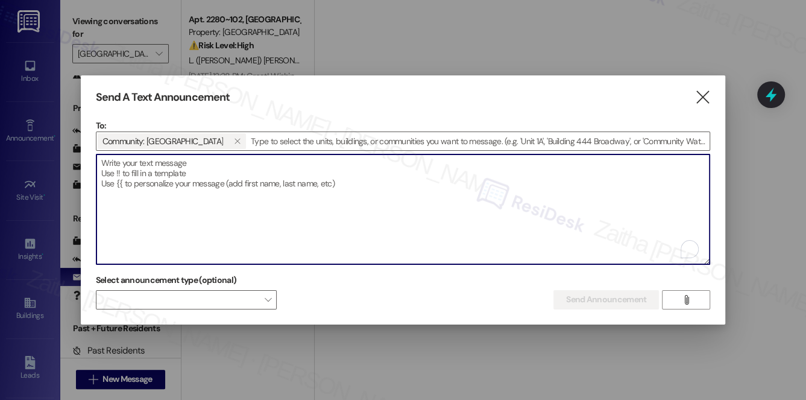
click at [174, 173] on textarea "To enrich screen reader interactions, please activate Accessibility in Grammarl…" at bounding box center [404, 209] width 614 height 110
paste textarea "Hi {{first_name}}, I'm working with {{property}} on a survey to understand how …"
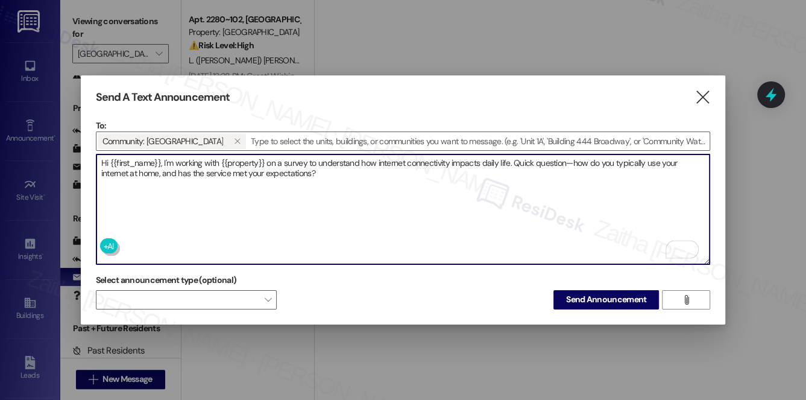
type textarea "Hi {{first_name}}, I'm working with {{property}} on a survey to understand how …"
click at [331, 173] on textarea "Hi {{first_name}}, I'm working with {{property}} on a survey to understand how …" at bounding box center [404, 209] width 614 height 110
click at [589, 293] on span "Send Announcement" at bounding box center [606, 299] width 80 height 13
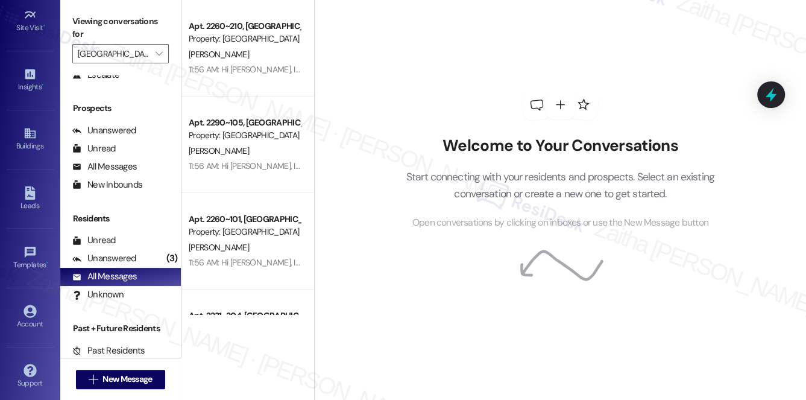
scroll to position [171, 0]
click at [32, 317] on div "Account" at bounding box center [30, 323] width 60 height 12
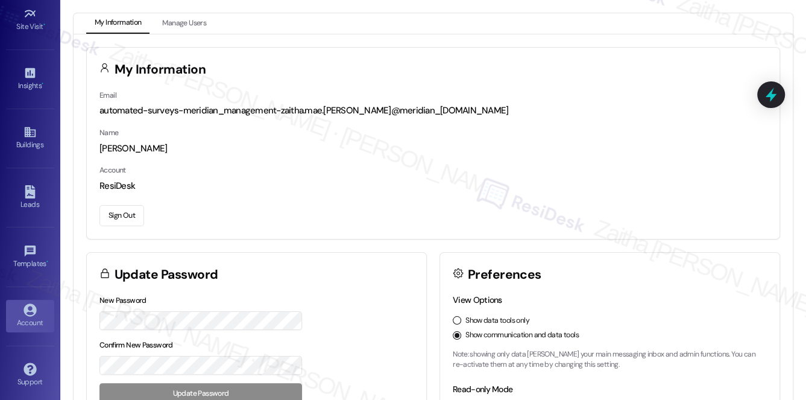
click at [125, 213] on button "Sign Out" at bounding box center [122, 215] width 45 height 21
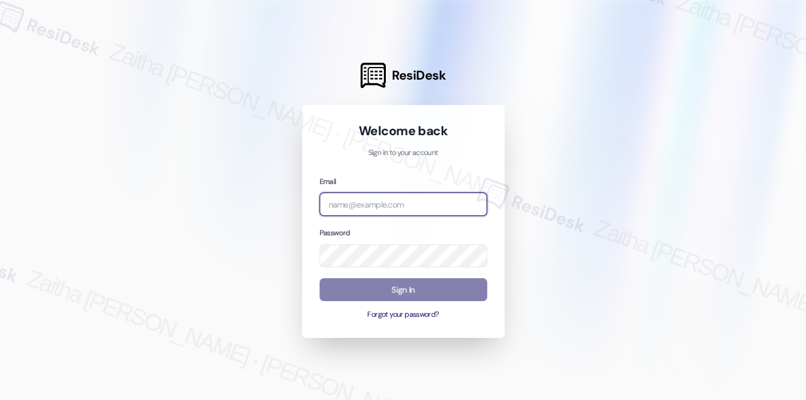
click at [394, 204] on input "email" at bounding box center [404, 204] width 168 height 24
type input "[EMAIL_ADDRESS][PERSON_NAME][DOMAIN_NAME]"
